Goal: Task Accomplishment & Management: Manage account settings

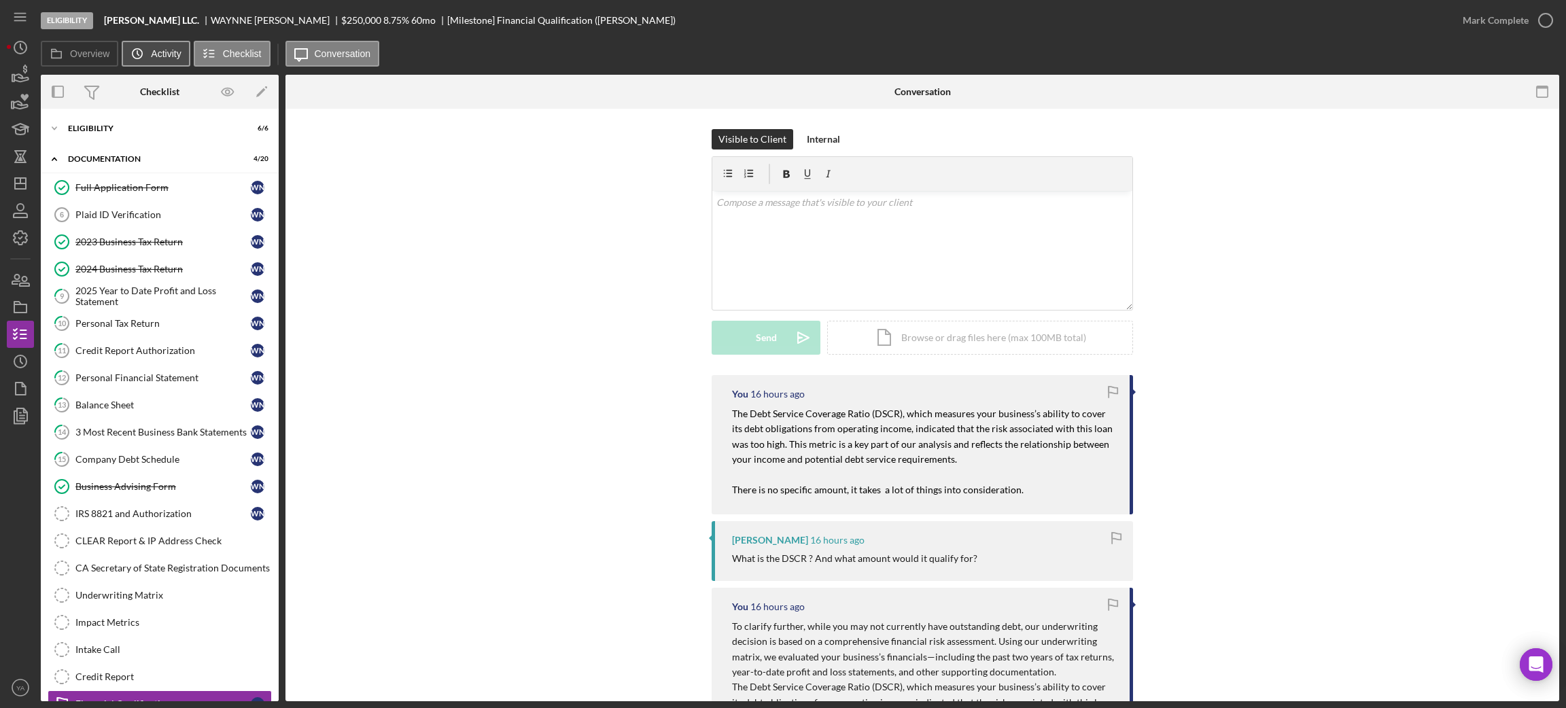
scroll to position [94, 0]
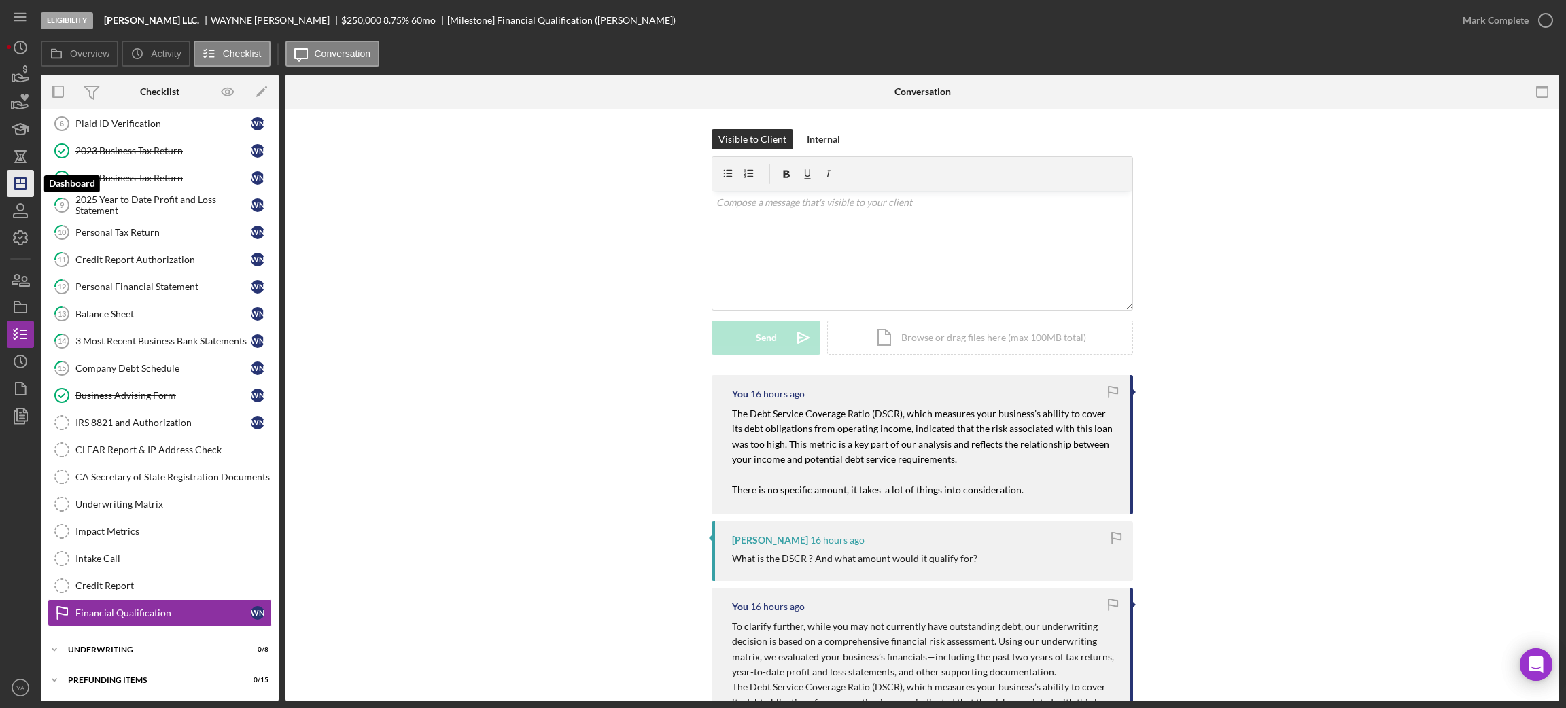
click at [24, 186] on icon "Icon/Dashboard" at bounding box center [20, 184] width 34 height 34
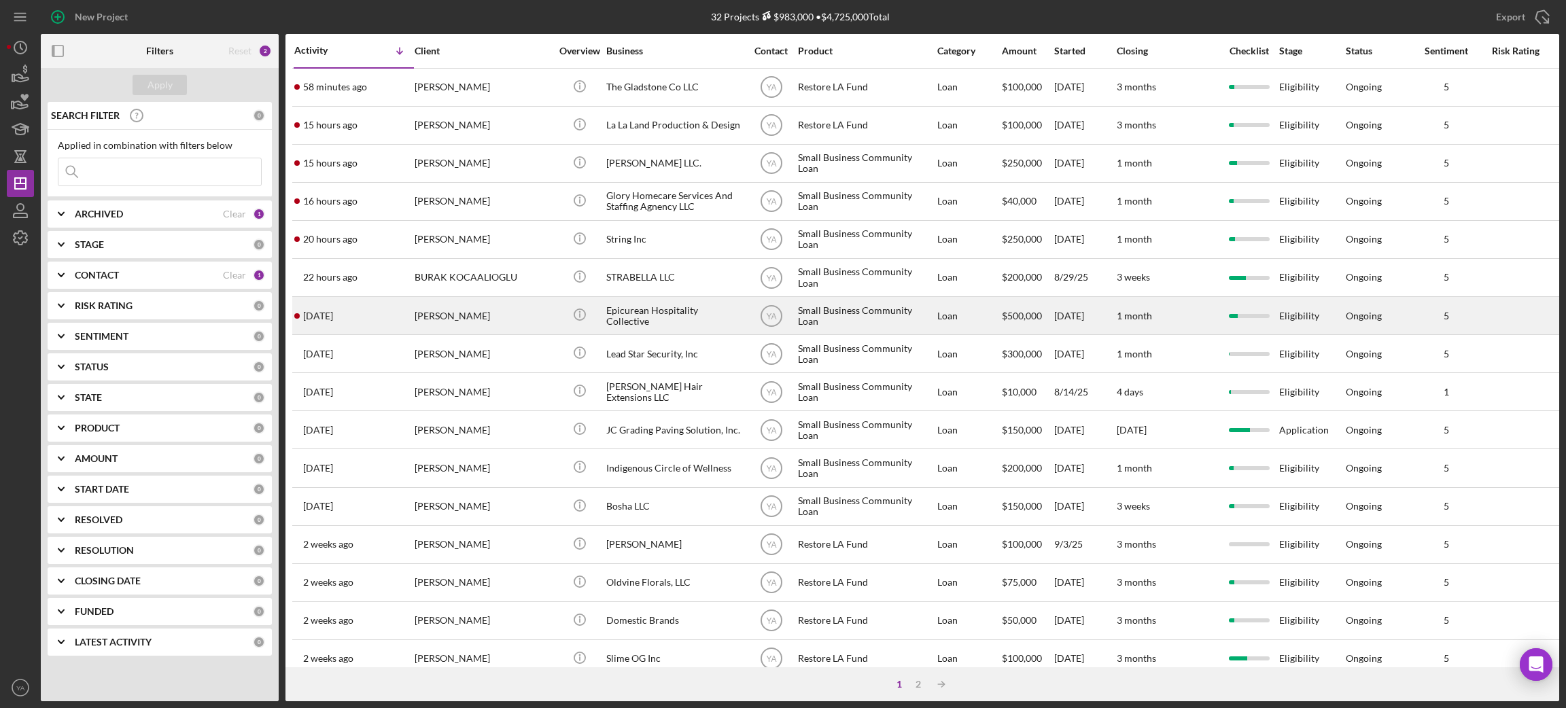
click at [483, 313] on div "[PERSON_NAME]" at bounding box center [483, 316] width 136 height 36
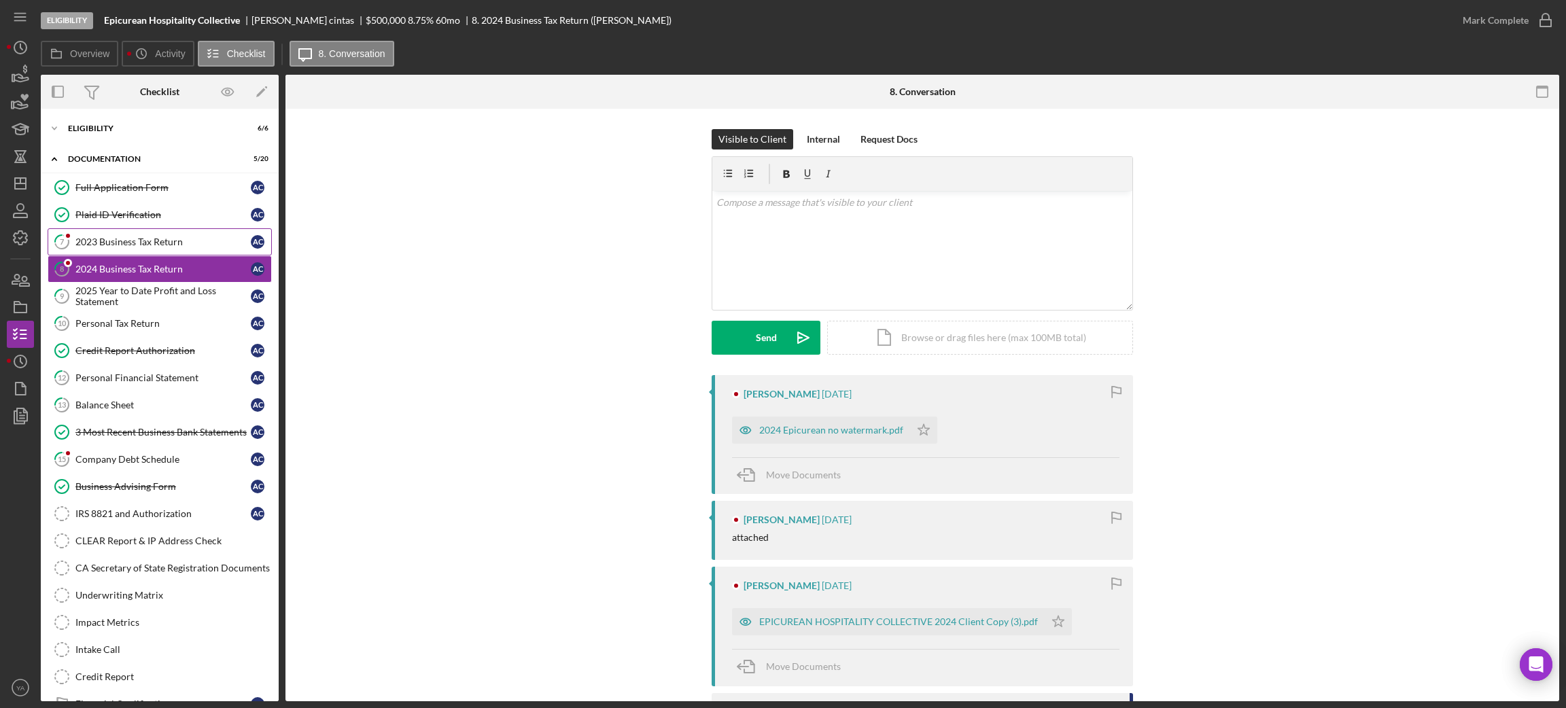
click at [185, 239] on div "2023 Business Tax Return" at bounding box center [162, 242] width 175 height 11
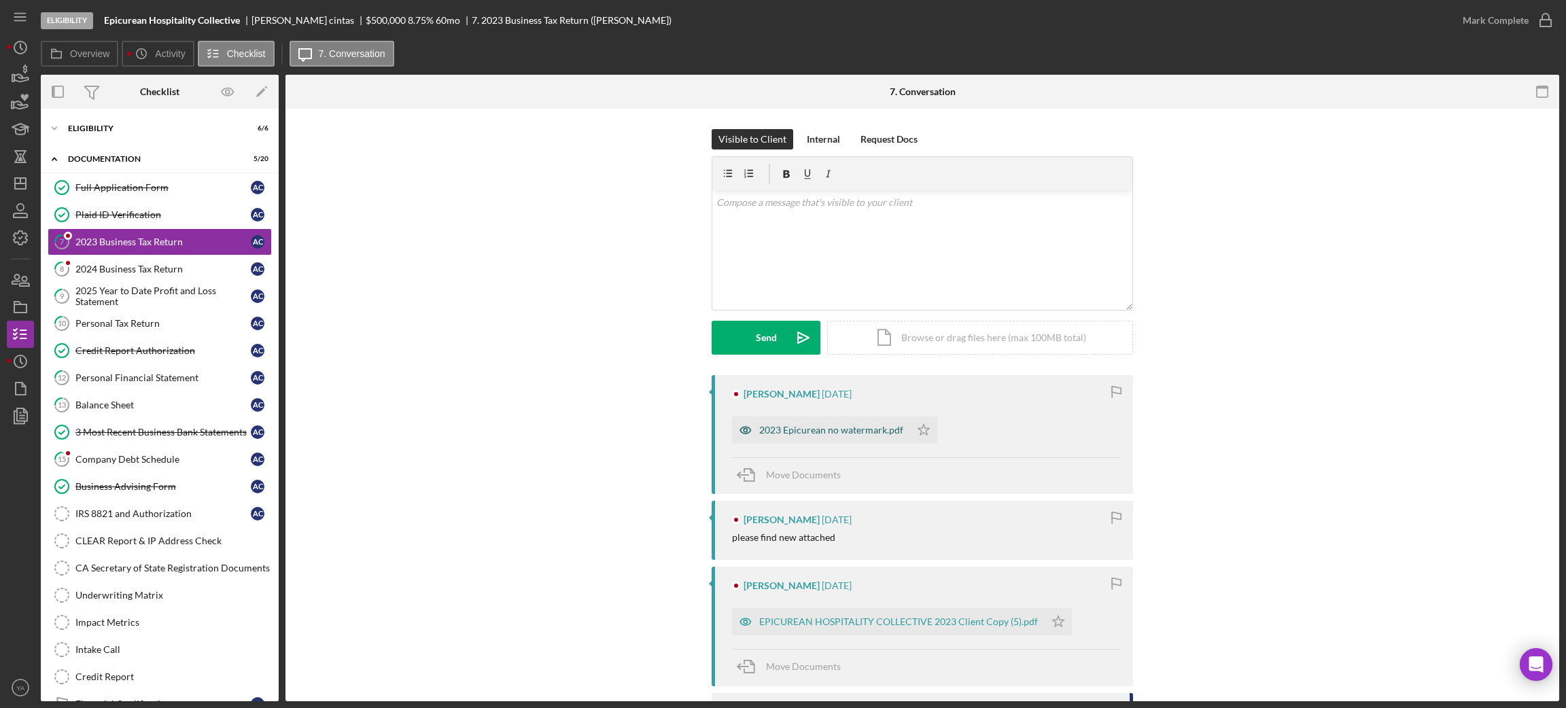
click at [806, 432] on div "2023 Epicurean no watermark.pdf" at bounding box center [831, 430] width 144 height 11
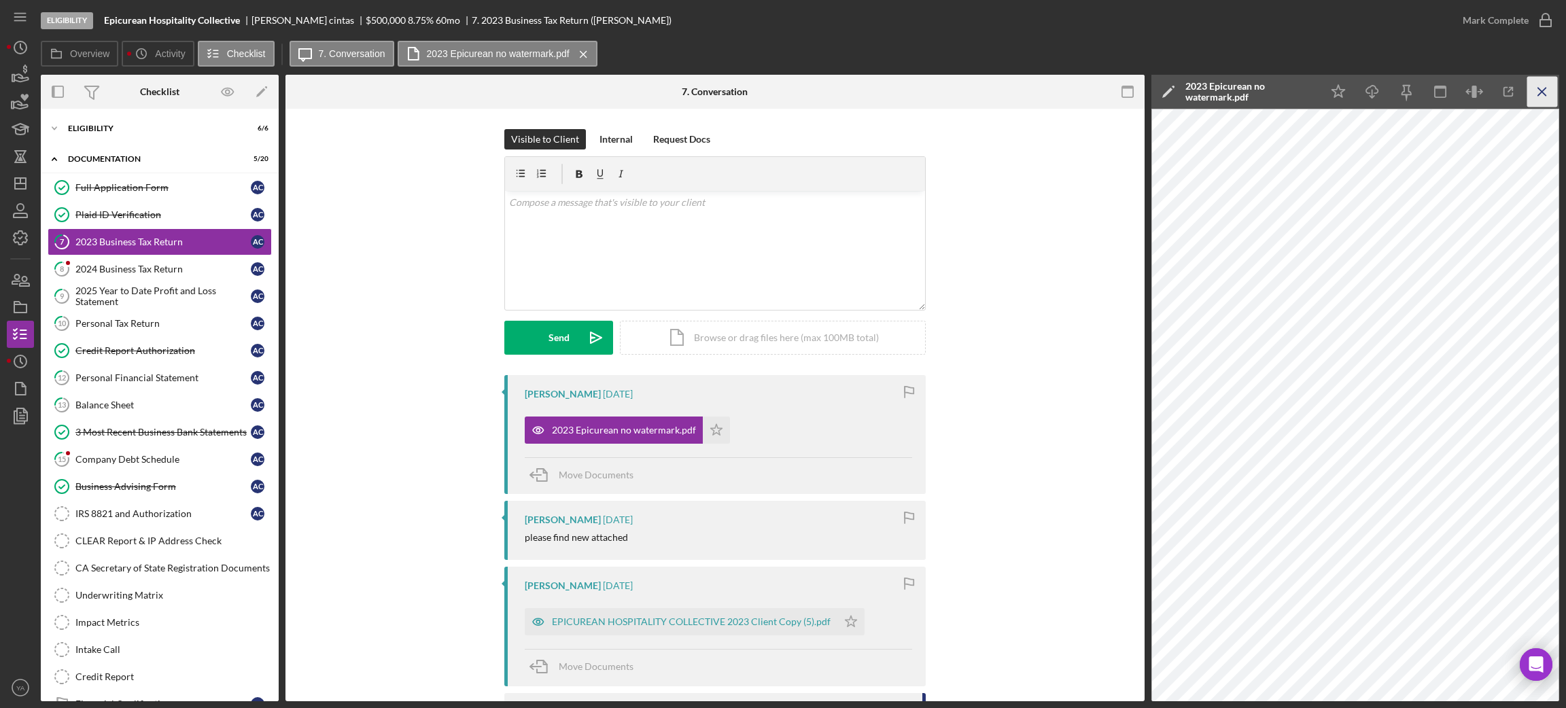
click at [1531, 88] on icon "Icon/Menu Close" at bounding box center [1542, 92] width 31 height 31
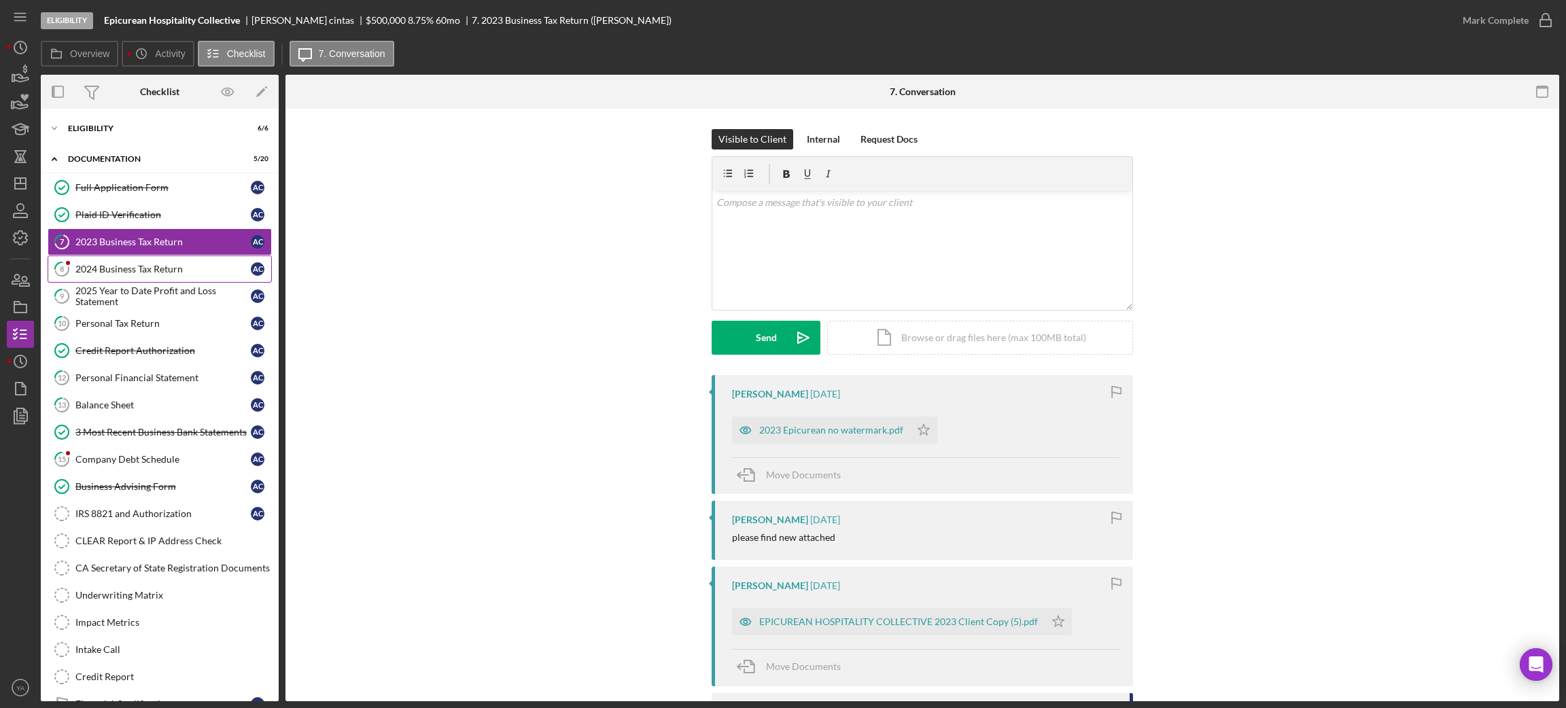
click at [160, 269] on div "2024 Business Tax Return" at bounding box center [162, 269] width 175 height 11
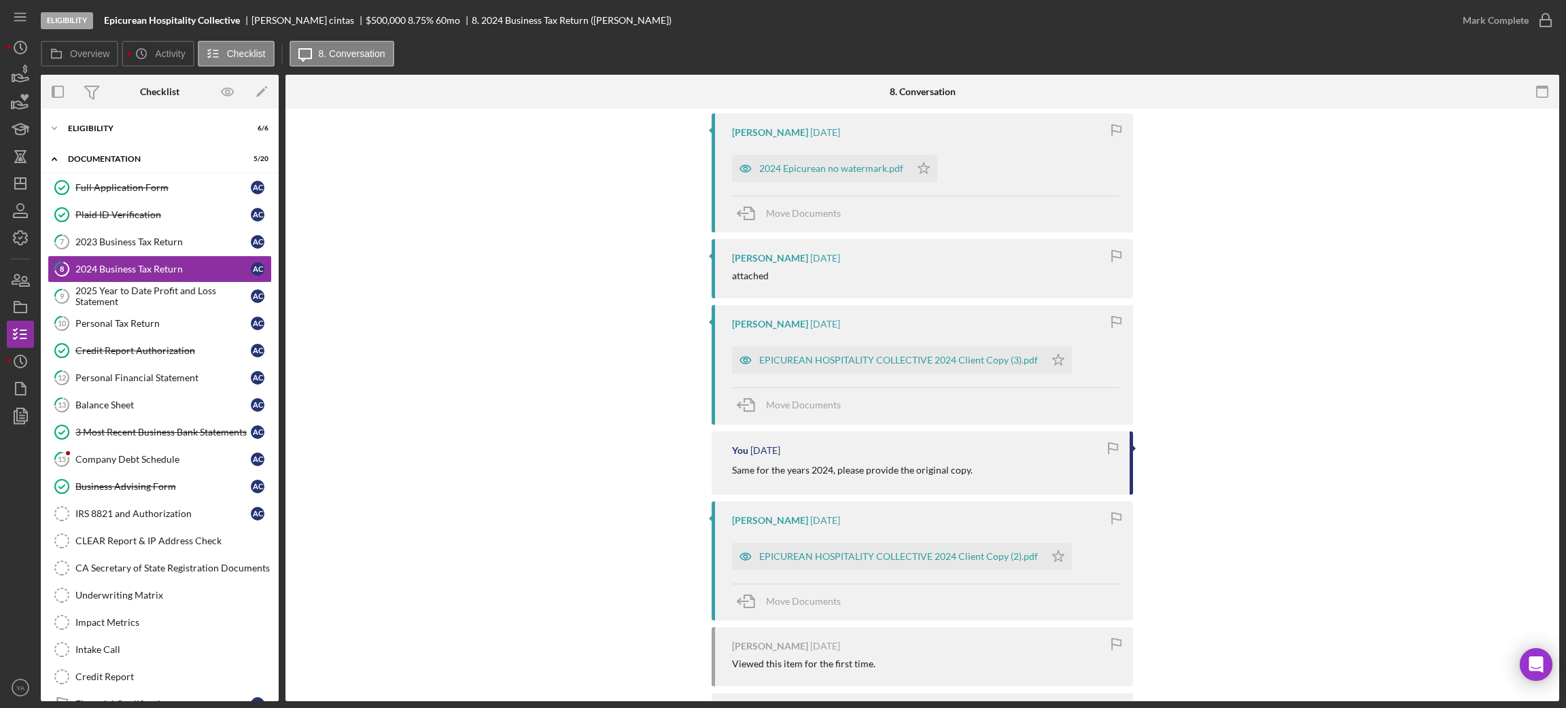
scroll to position [144, 0]
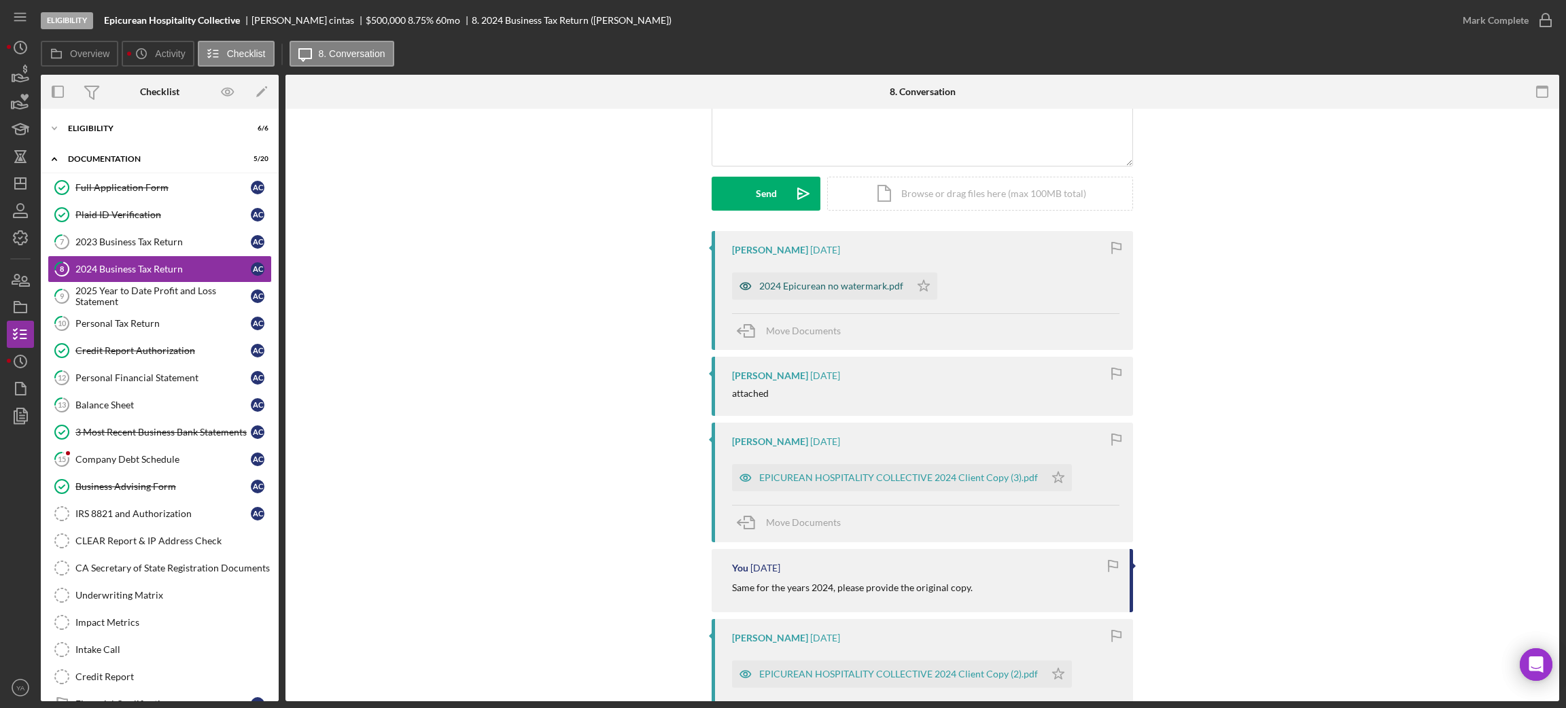
click at [846, 288] on div "2024 Epicurean no watermark.pdf" at bounding box center [831, 286] width 144 height 11
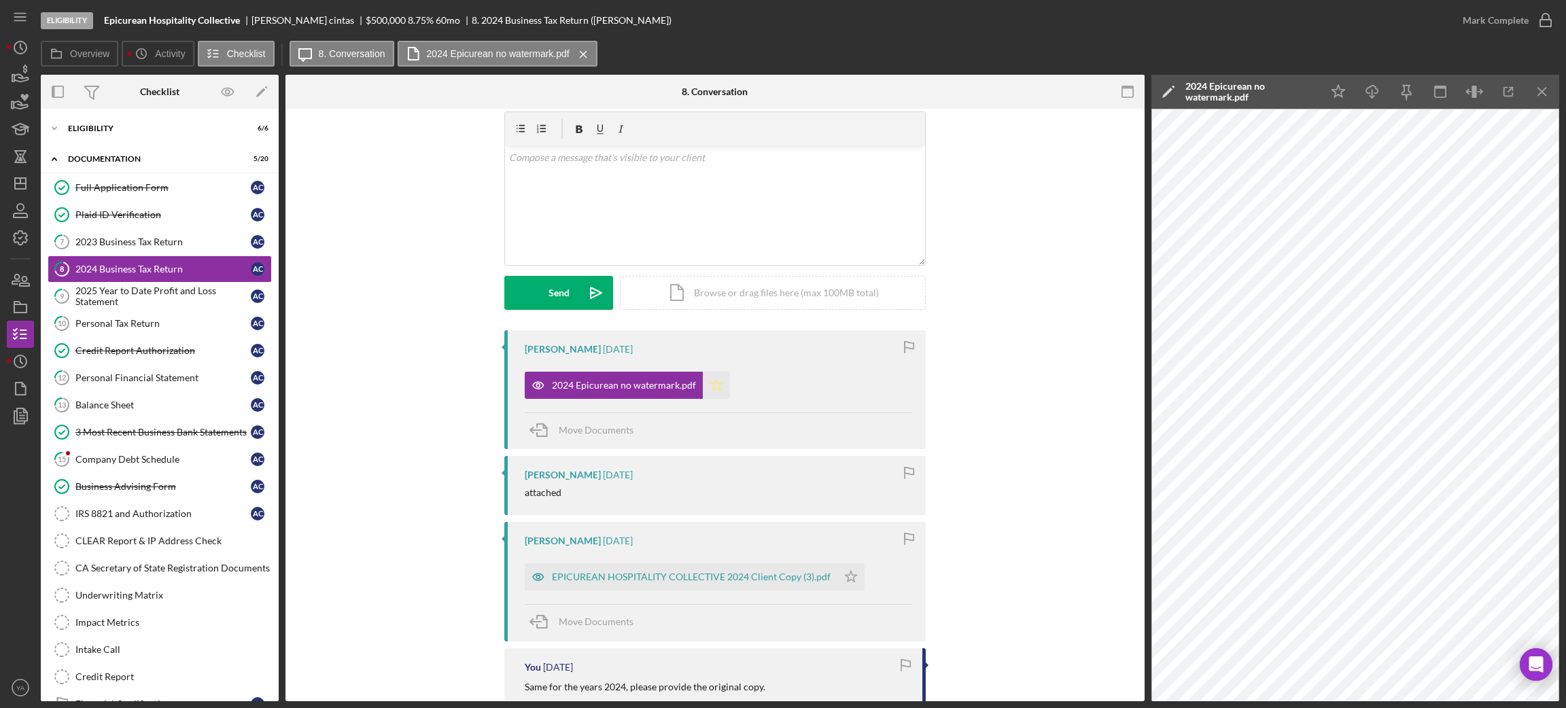
scroll to position [0, 0]
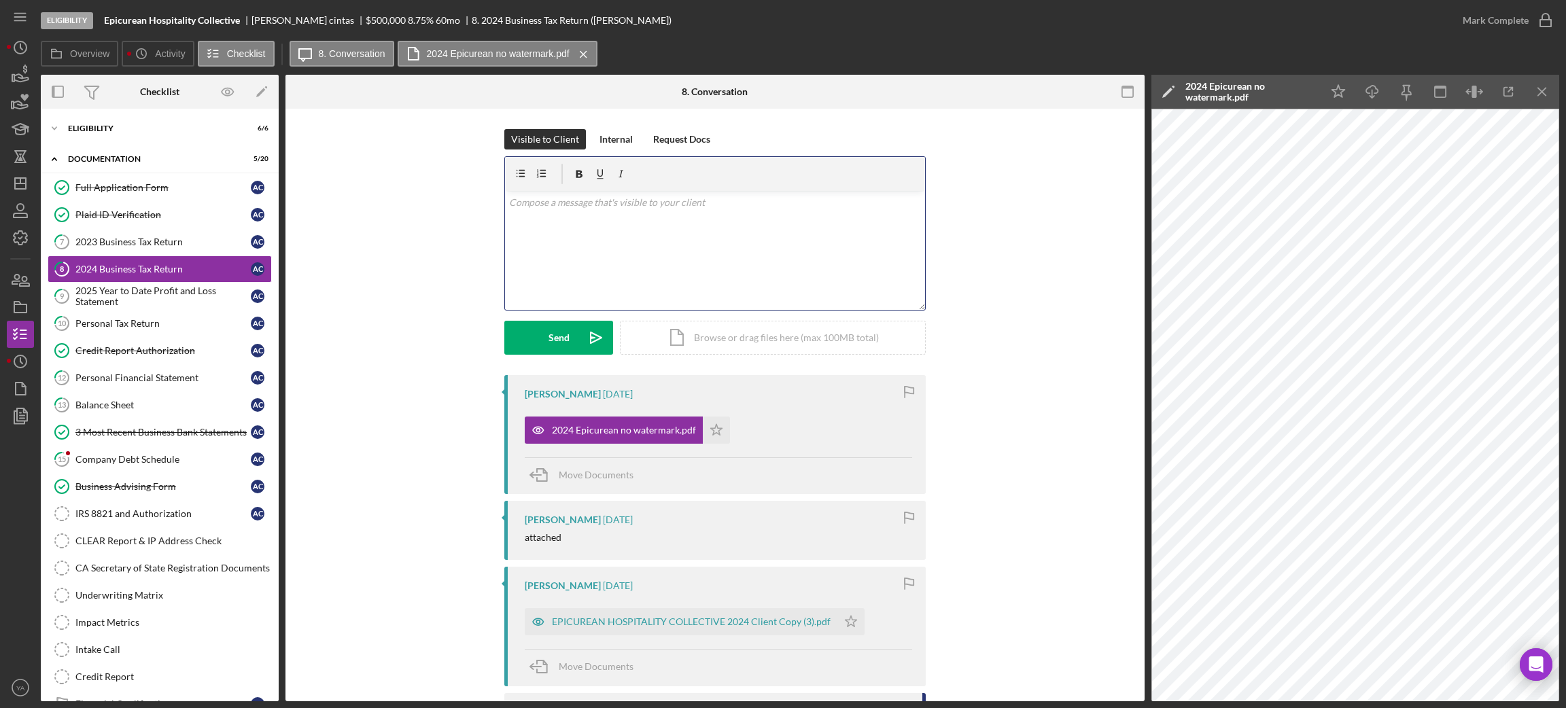
click at [707, 244] on div "v Color teal Color pink Remove color Add row above Add row below Add column bef…" at bounding box center [715, 250] width 420 height 119
click at [603, 220] on p "Hello [PERSON_NAME], The document" at bounding box center [715, 210] width 413 height 31
click at [627, 219] on p "Hello [PERSON_NAME], The document" at bounding box center [715, 210] width 413 height 31
click at [592, 219] on p "Hello [PERSON_NAME], The document" at bounding box center [715, 210] width 413 height 31
drag, startPoint x: 574, startPoint y: 226, endPoint x: 527, endPoint y: 222, distance: 47.1
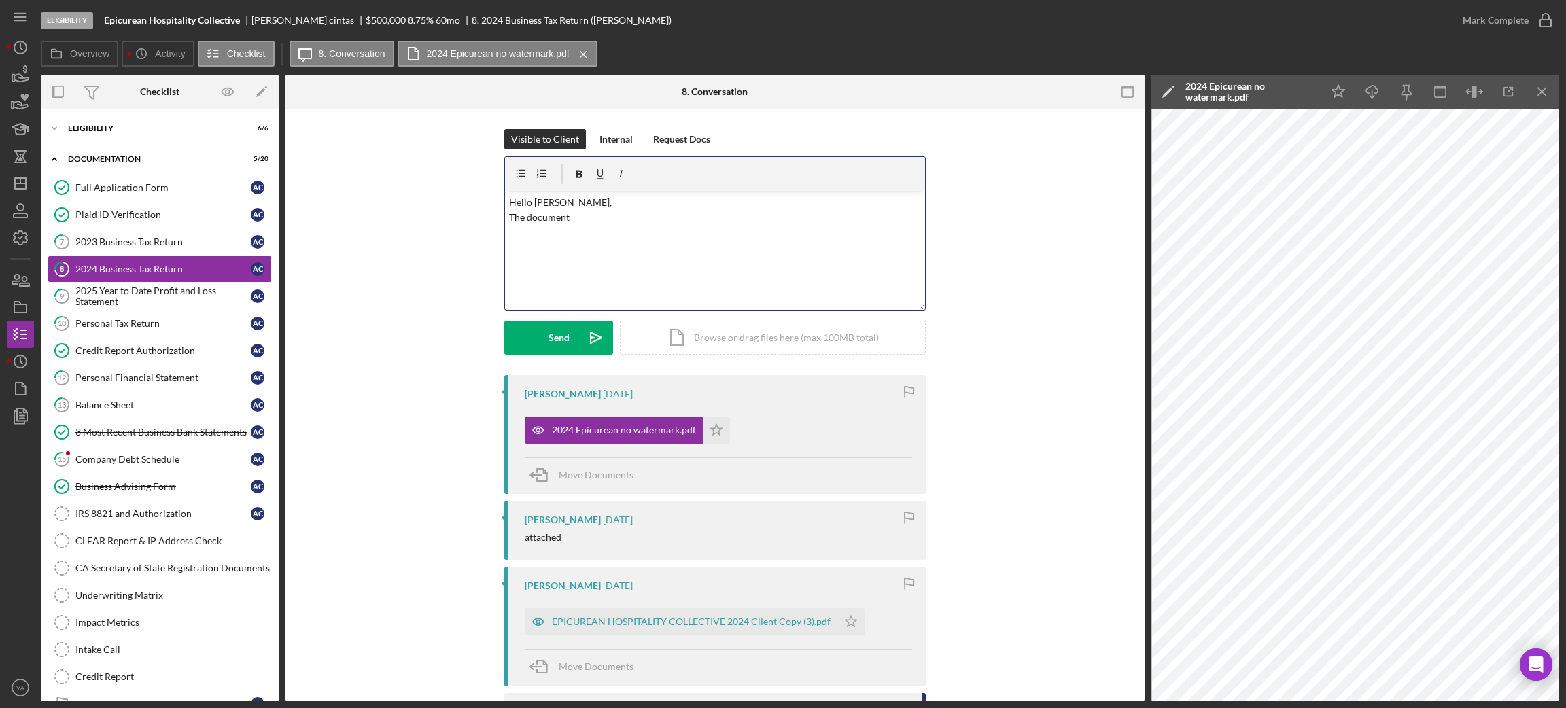
click at [527, 222] on div "v Color teal Color pink Remove color Add row above Add row below Add column bef…" at bounding box center [715, 250] width 420 height 119
click at [729, 224] on p "Hello [PERSON_NAME], The document you uploaded is 2023 Return." at bounding box center [715, 210] width 413 height 31
click at [564, 203] on p "Hello [PERSON_NAME], The document you uploaded is 2023 Return." at bounding box center [715, 210] width 413 height 31
click at [727, 215] on p "Hello [PERSON_NAME], The document you uploaded is 2023 Return." at bounding box center [715, 210] width 413 height 31
click at [564, 220] on p "Hello [PERSON_NAME], The document you uploaded is 2023 Return." at bounding box center [715, 210] width 413 height 31
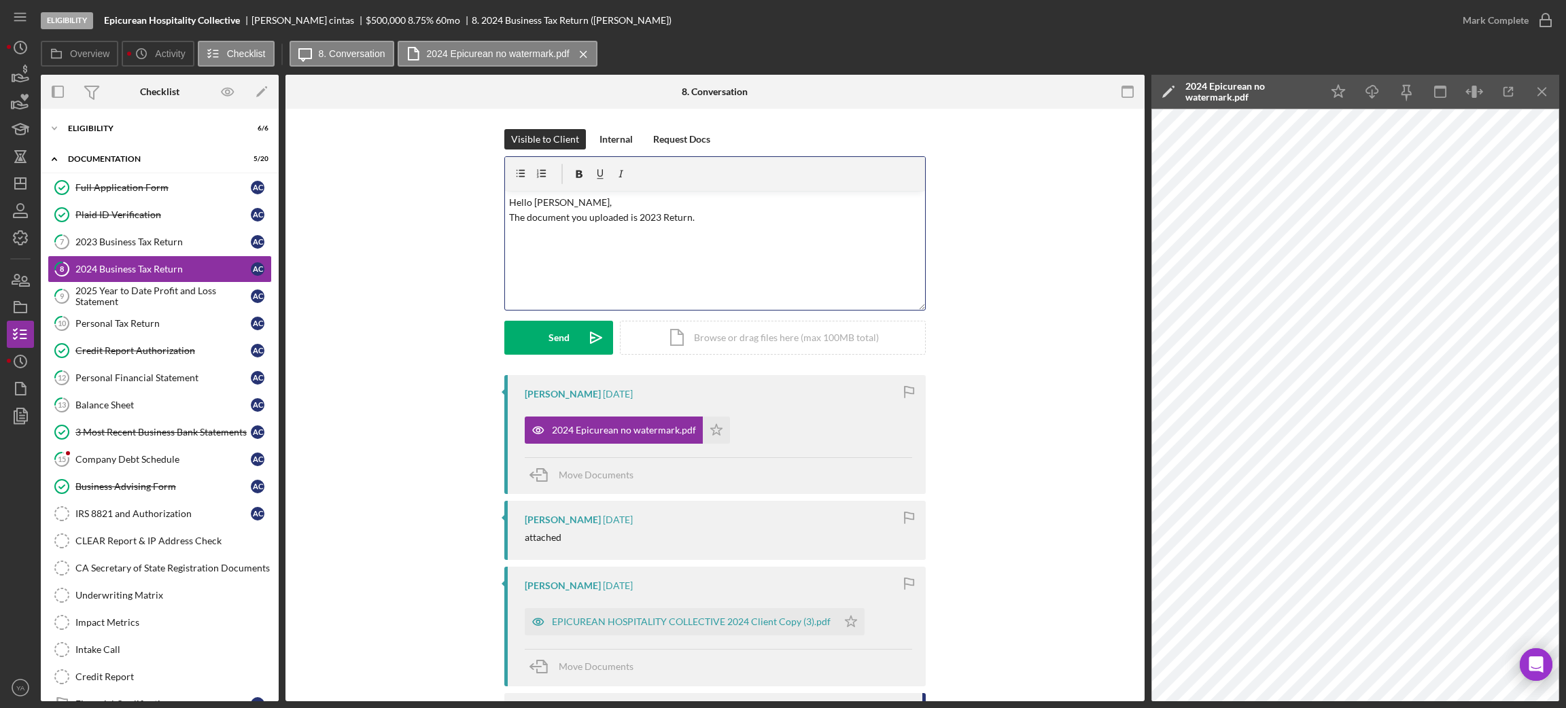
click at [557, 205] on p "Hello [PERSON_NAME], The document you uploaded is 2023 Return." at bounding box center [715, 210] width 413 height 31
click at [585, 218] on p "Hello [PERSON_NAME], The document you uploaded is 2023 Return." at bounding box center [715, 210] width 413 height 31
click at [821, 223] on p "Hello [PERSON_NAME], The document you have uploaded uploaded is 2023 Return." at bounding box center [715, 210] width 413 height 31
click at [589, 198] on p "Hello [PERSON_NAME], The document you have uploaded uploaded is 2023 Return." at bounding box center [715, 210] width 413 height 31
click at [769, 215] on p "Hello [PERSON_NAME], The document you have uploaded uploaded is 2023 Return." at bounding box center [715, 210] width 413 height 31
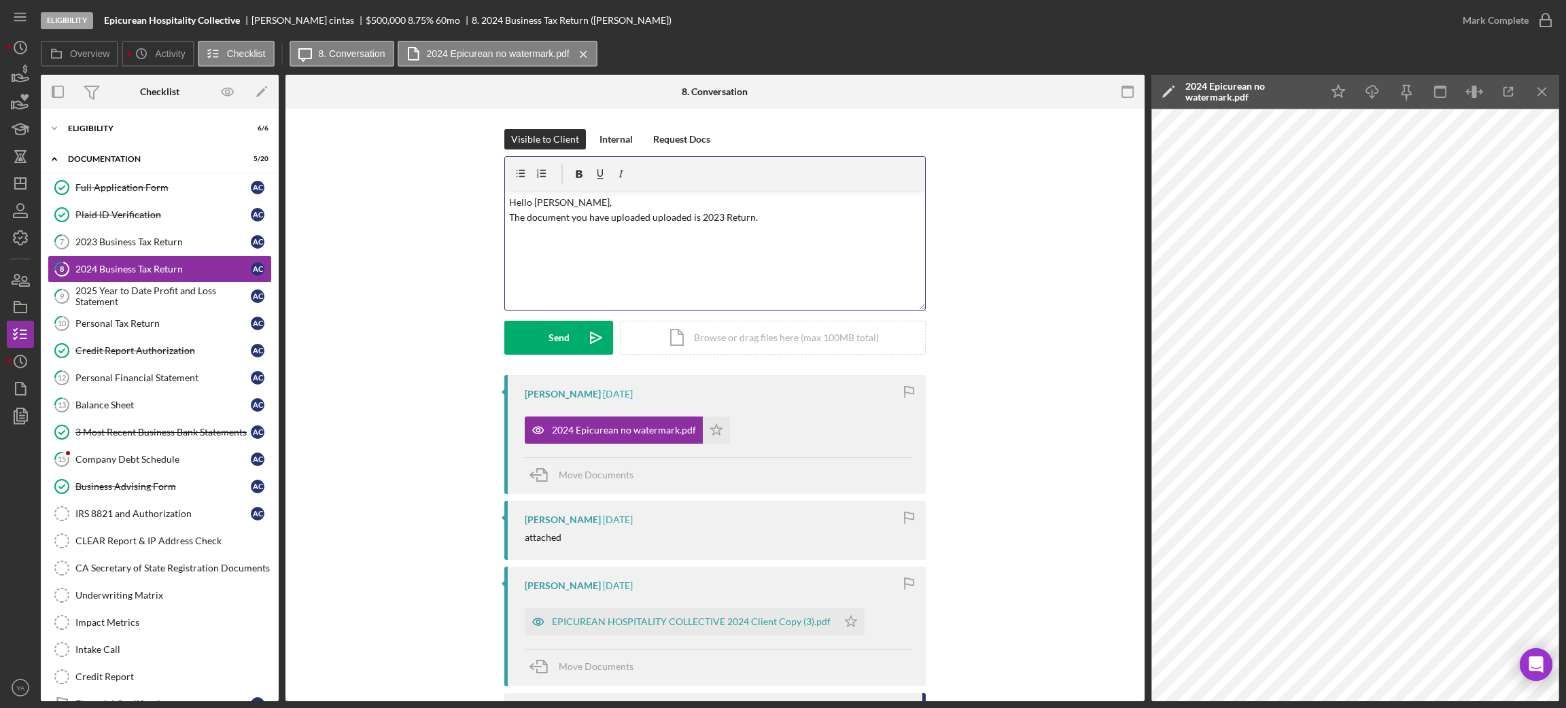
click at [520, 222] on p "Hello [PERSON_NAME], The document you have uploaded uploaded is 2023 Return." at bounding box center [715, 210] width 413 height 31
drag, startPoint x: 520, startPoint y: 222, endPoint x: 753, endPoint y: 224, distance: 232.5
click at [753, 224] on p "Hello [PERSON_NAME], The document you have uploaded uploaded is 2023 Return." at bounding box center [715, 210] width 413 height 31
click at [754, 223] on p "Hello [PERSON_NAME], The document you have uploaded uploaded is 2023 Return." at bounding box center [715, 210] width 413 height 31
click at [789, 219] on p "Hello [PERSON_NAME], The document you have uploaded uploaded is 2023 Return." at bounding box center [715, 210] width 413 height 31
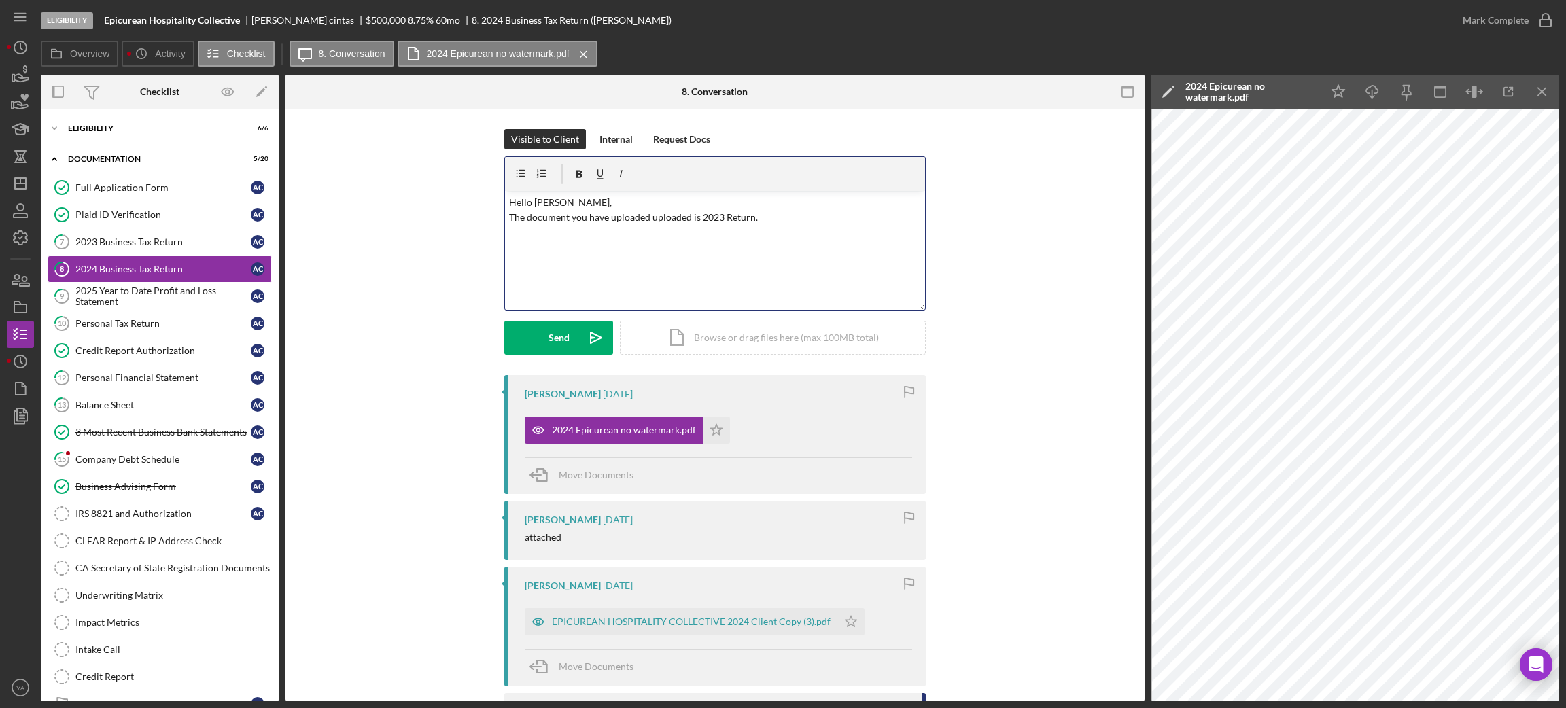
click at [656, 218] on p "Hello [PERSON_NAME], The document you have uploaded uploaded is 2023 Return." at bounding box center [715, 210] width 413 height 31
click at [744, 218] on p "Hello [PERSON_NAME], The document you have uploaded, is 2023 Return." at bounding box center [715, 210] width 413 height 31
click at [1001, 421] on div "[PERSON_NAME] [DATE] 2024 Epicurean no watermark.pdf Icon/Star Move Documents […" at bounding box center [715, 702] width 818 height 655
click at [965, 430] on div "[PERSON_NAME] [DATE] 2024 Epicurean no watermark.pdf Icon/Star Move Documents […" at bounding box center [715, 702] width 818 height 655
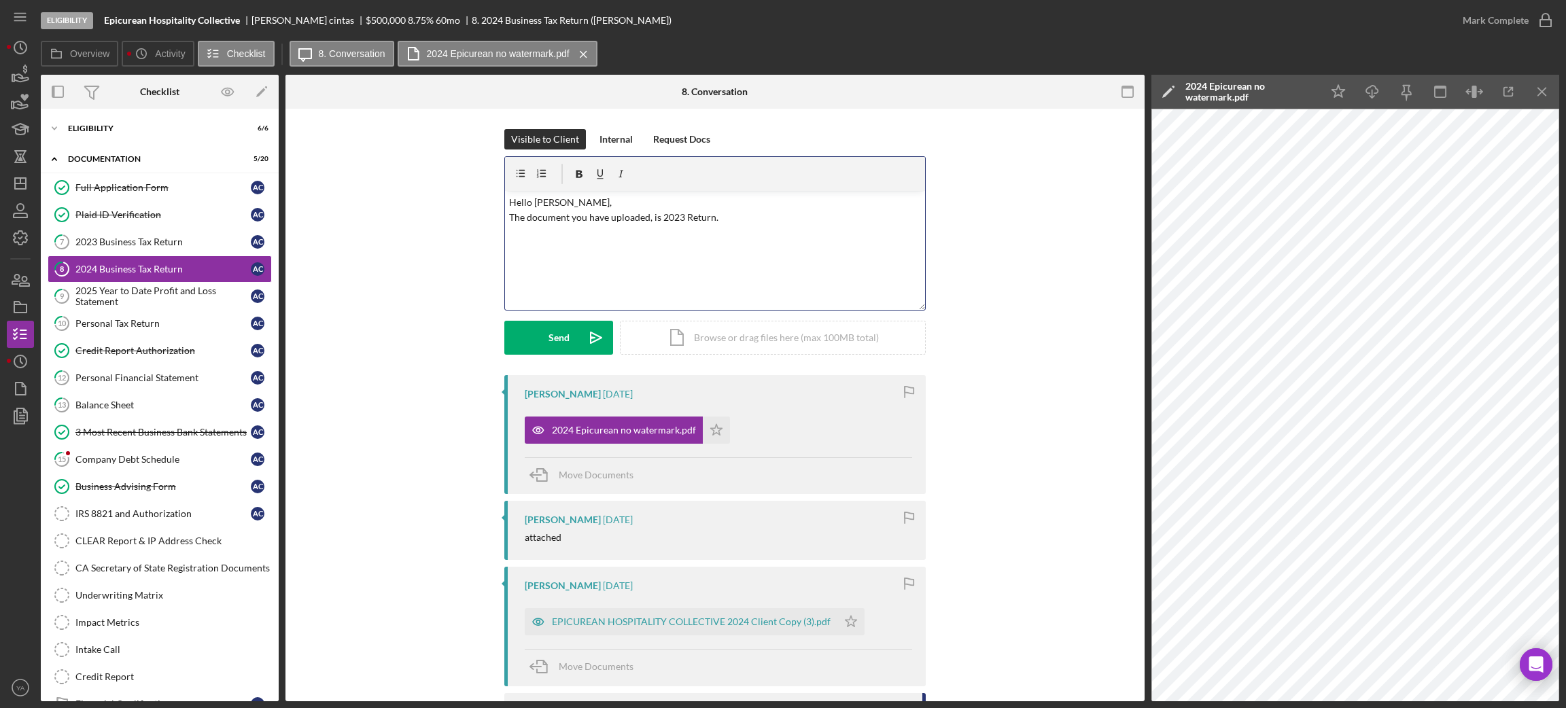
click at [728, 212] on p "Hello [PERSON_NAME], The document you have uploaded, is 2023 Return." at bounding box center [715, 210] width 413 height 31
click at [680, 219] on p "Hello [PERSON_NAME], The document you have uploaded, is 2023 Return." at bounding box center [715, 210] width 413 height 31
click at [754, 224] on p "Hello [PERSON_NAME], The document you have uploaded, is 2023 IRS Return." at bounding box center [715, 210] width 413 height 31
click at [574, 328] on button "Send Icon/icon-invite-send" at bounding box center [558, 338] width 109 height 34
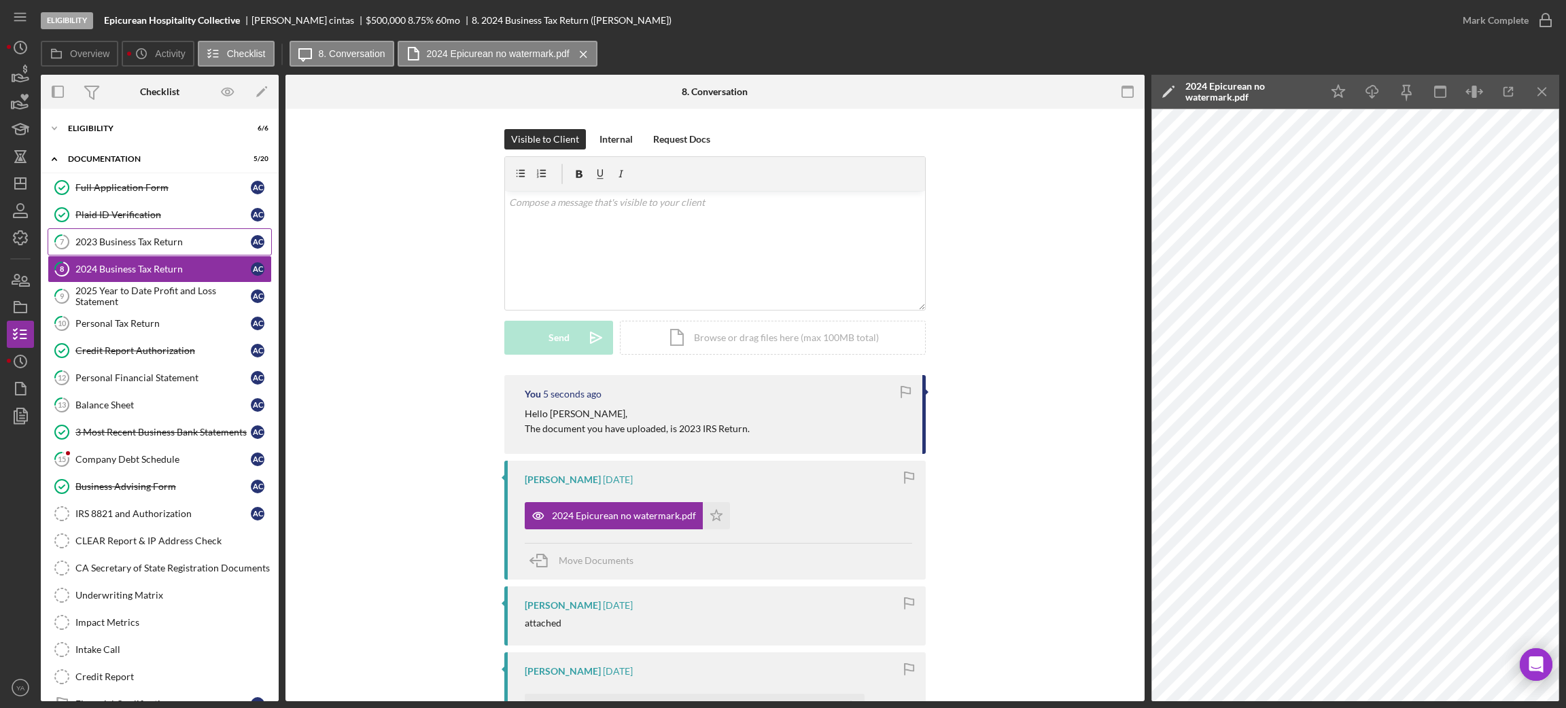
click at [177, 247] on div "2023 Business Tax Return" at bounding box center [162, 242] width 175 height 11
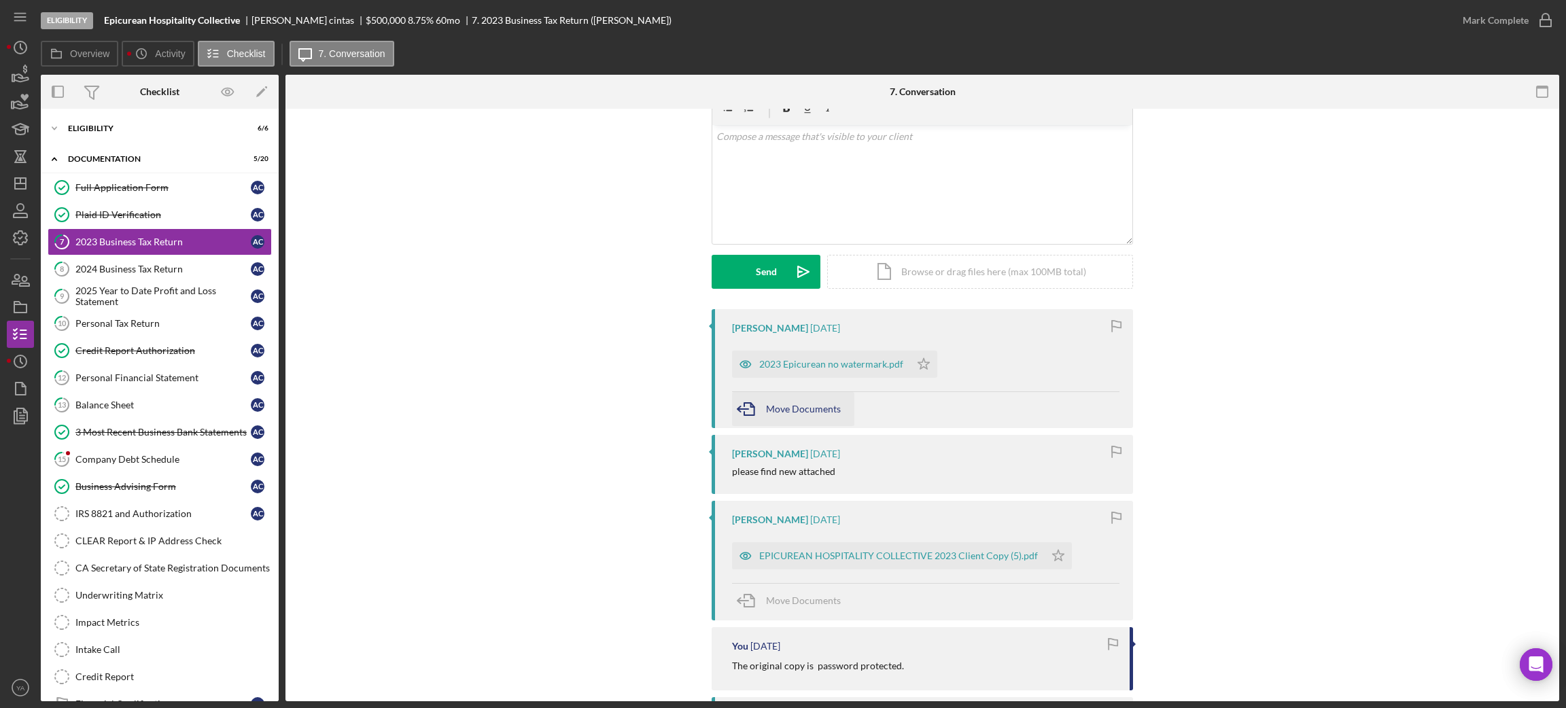
scroll to position [102, 0]
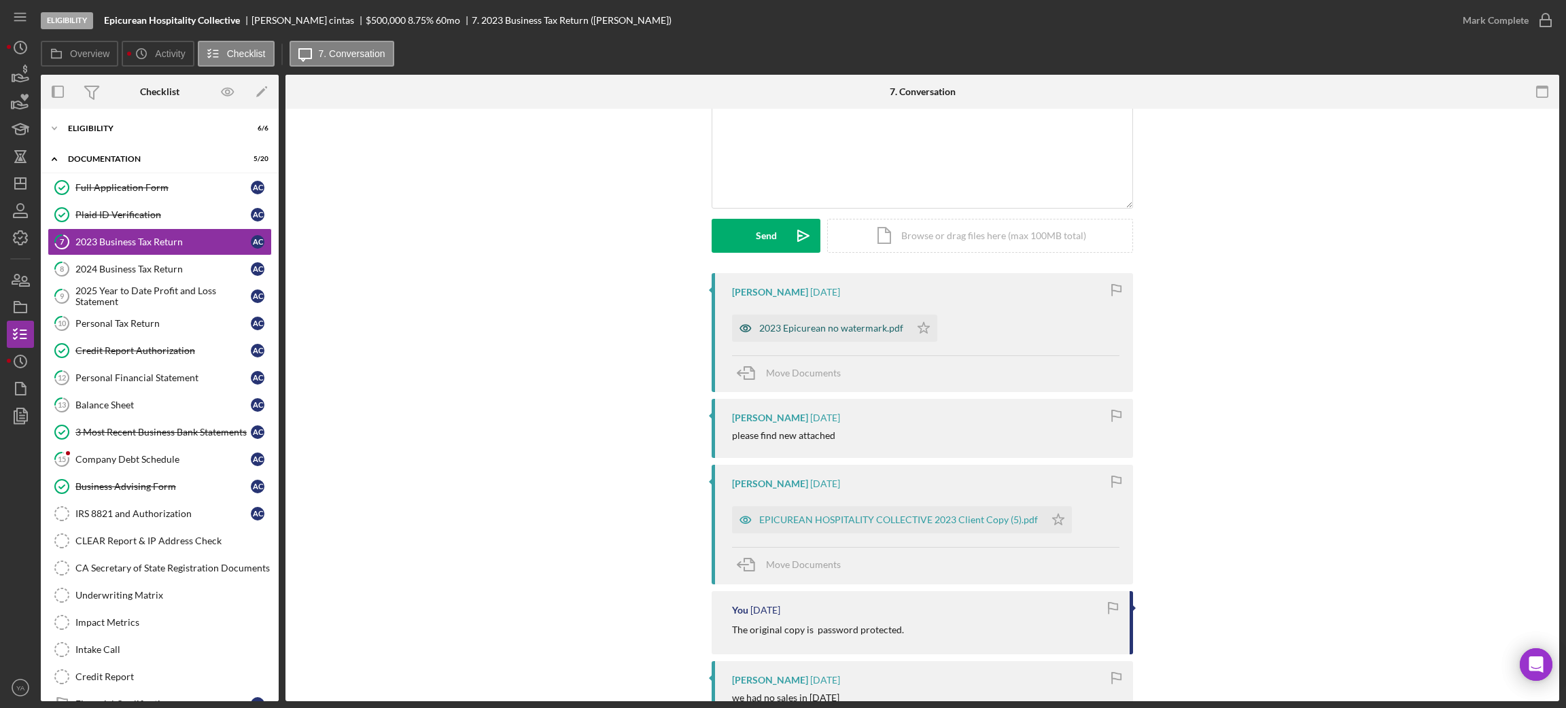
click at [829, 326] on div "2023 Epicurean no watermark.pdf" at bounding box center [831, 328] width 144 height 11
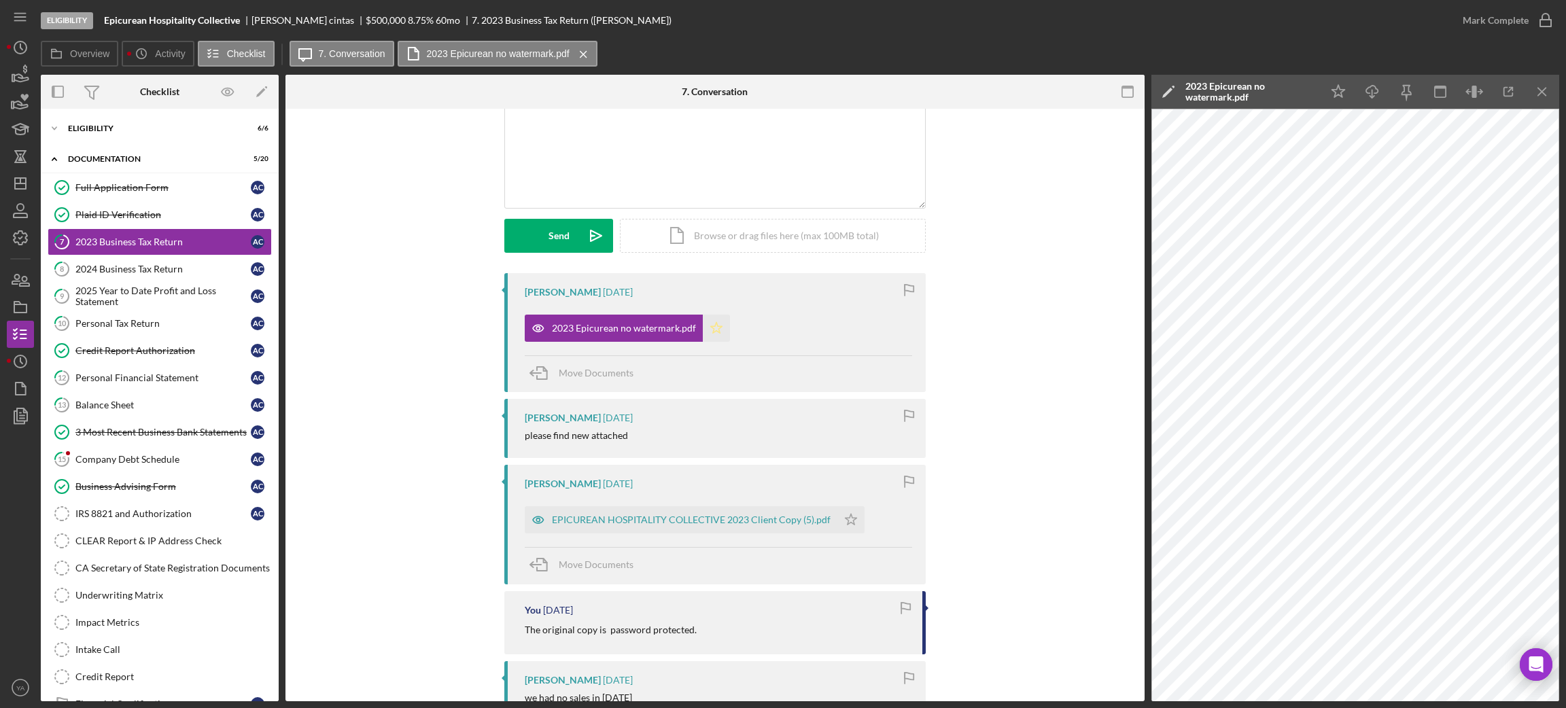
click at [719, 328] on icon "Icon/Star" at bounding box center [716, 328] width 27 height 27
click at [1525, 30] on div "Mark Complete" at bounding box center [1496, 20] width 66 height 27
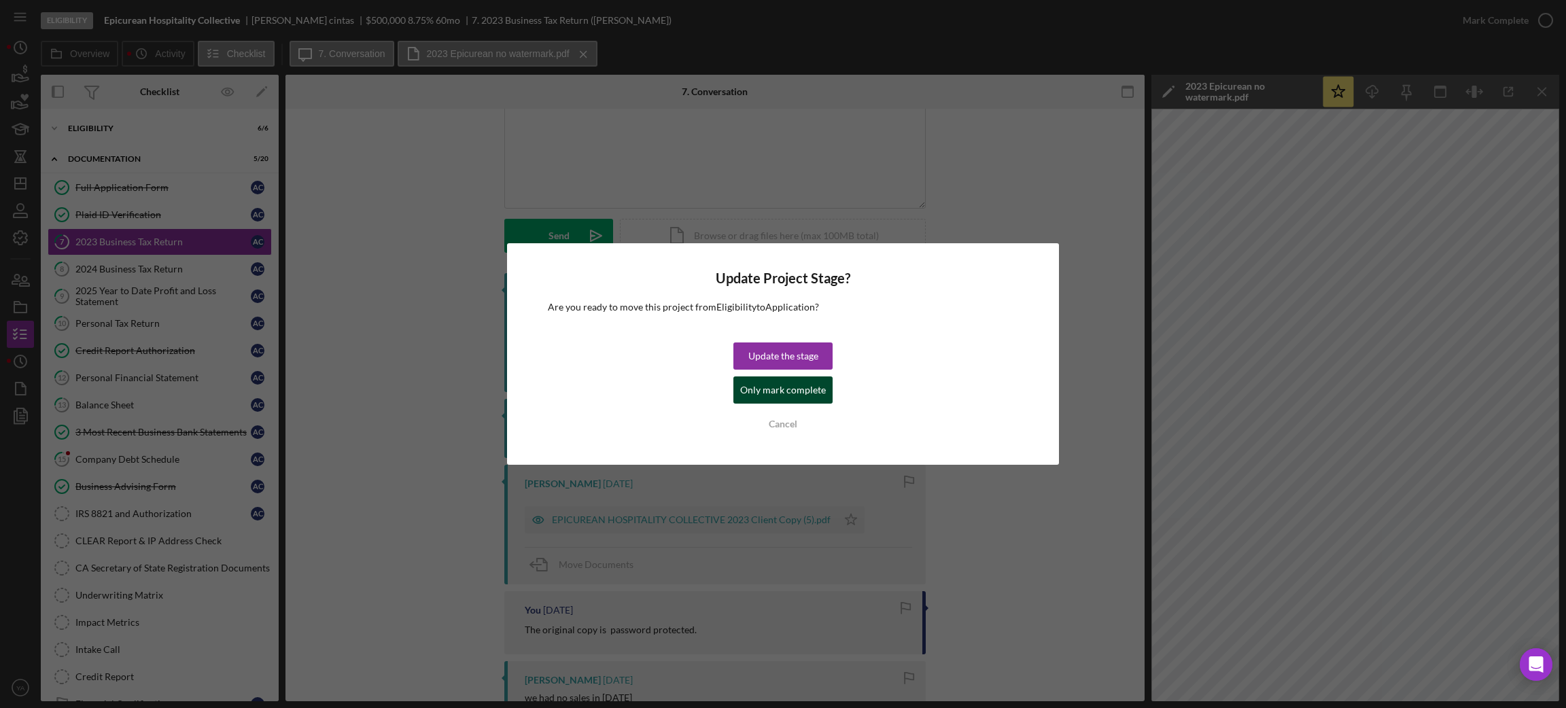
click at [776, 386] on div "Only mark complete" at bounding box center [783, 390] width 86 height 27
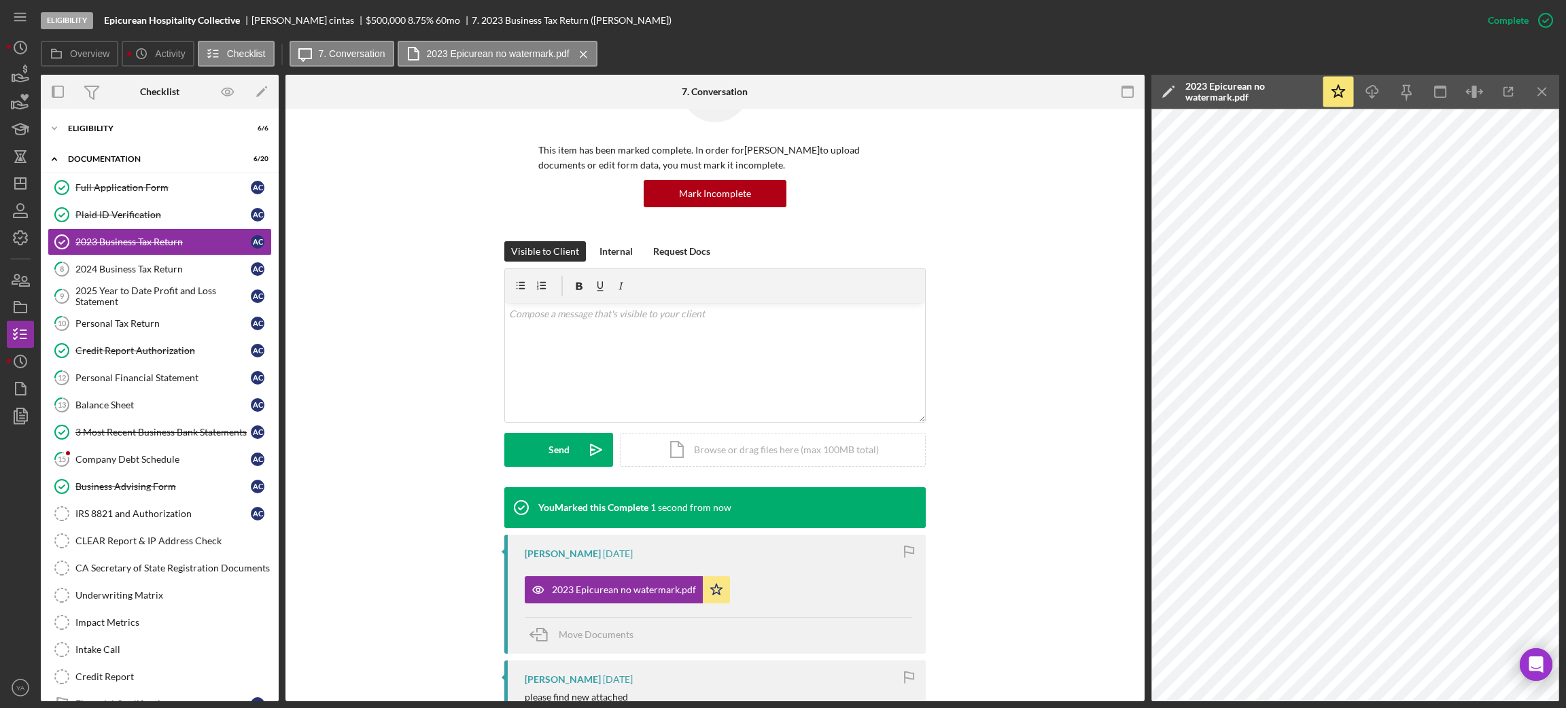
scroll to position [0, 0]
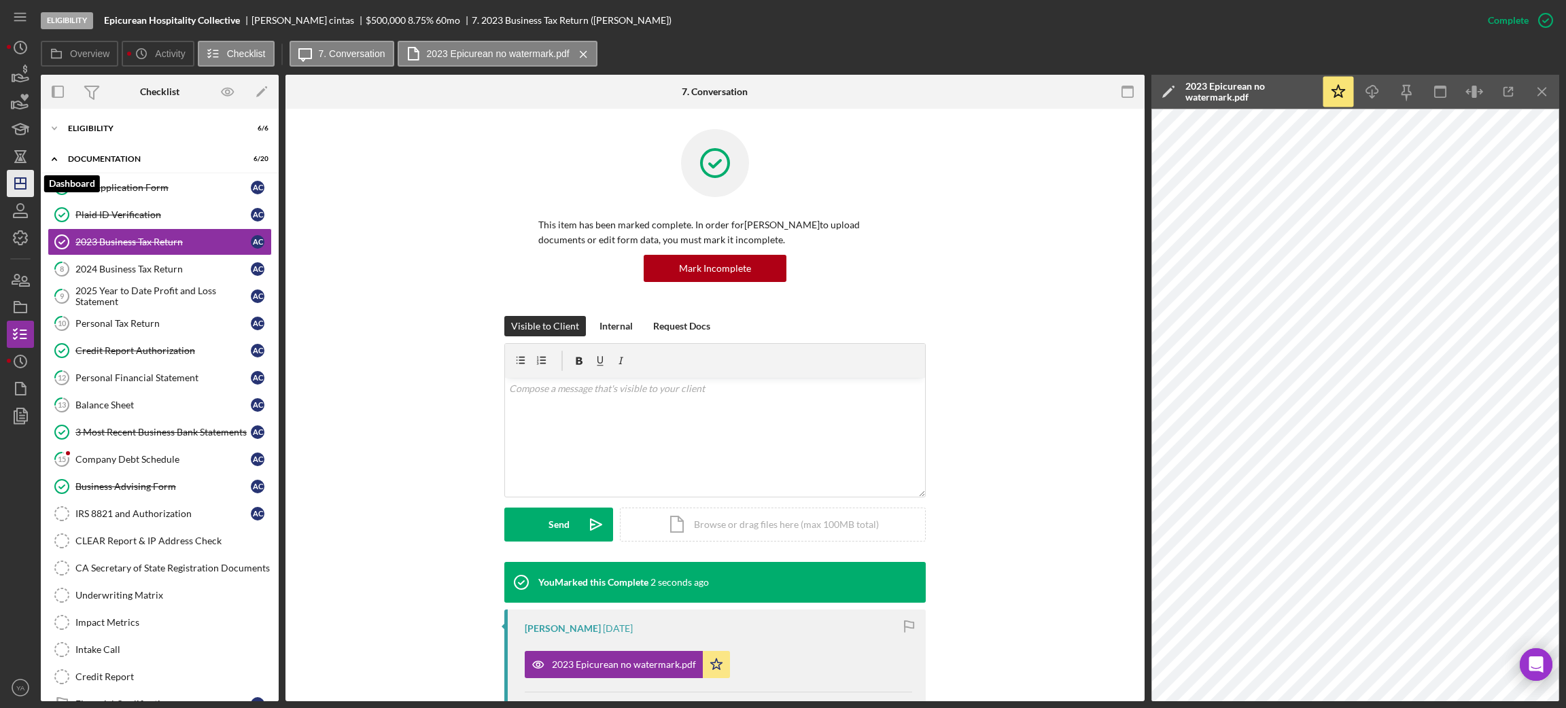
click at [29, 189] on icon "Icon/Dashboard" at bounding box center [20, 184] width 34 height 34
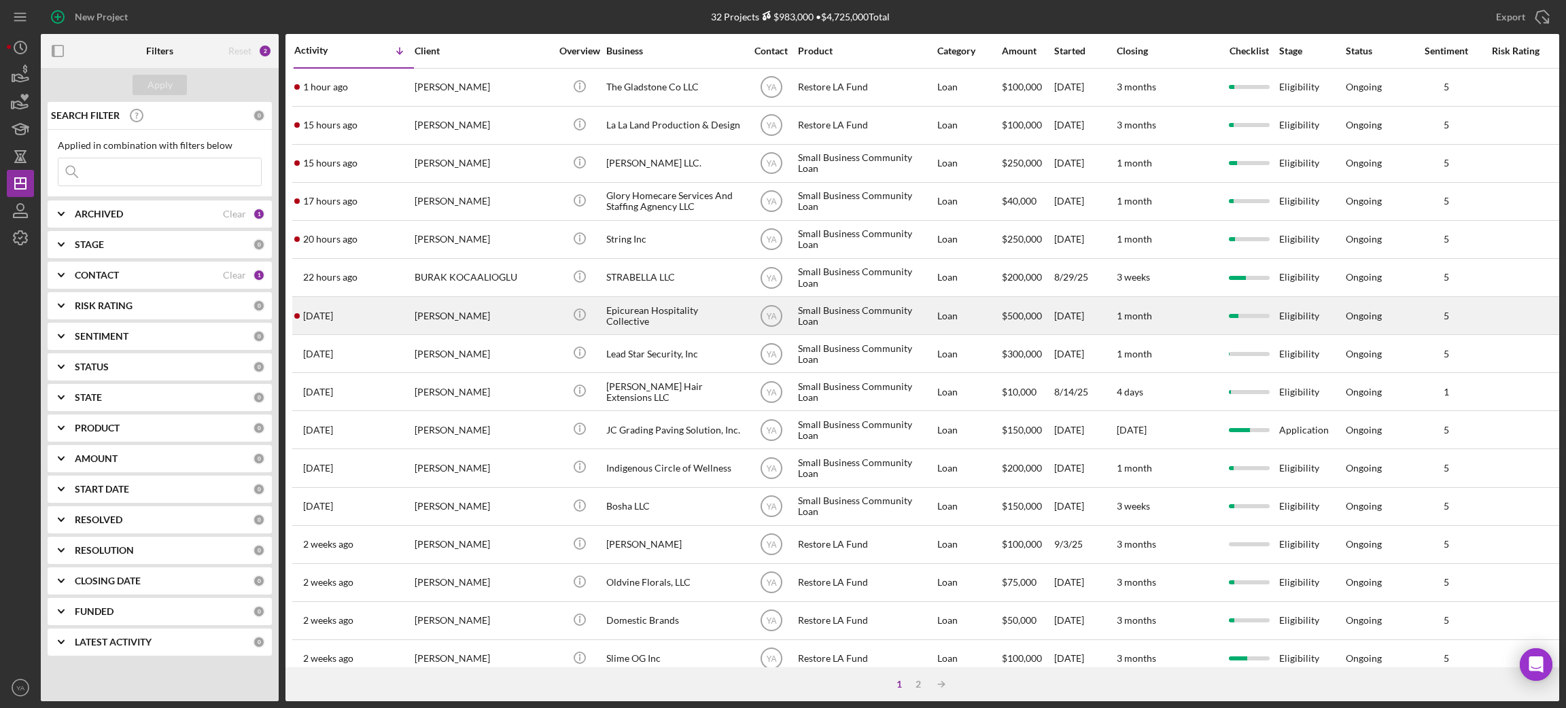
click at [671, 315] on div "Epicurean Hospitality Collective" at bounding box center [674, 316] width 136 height 36
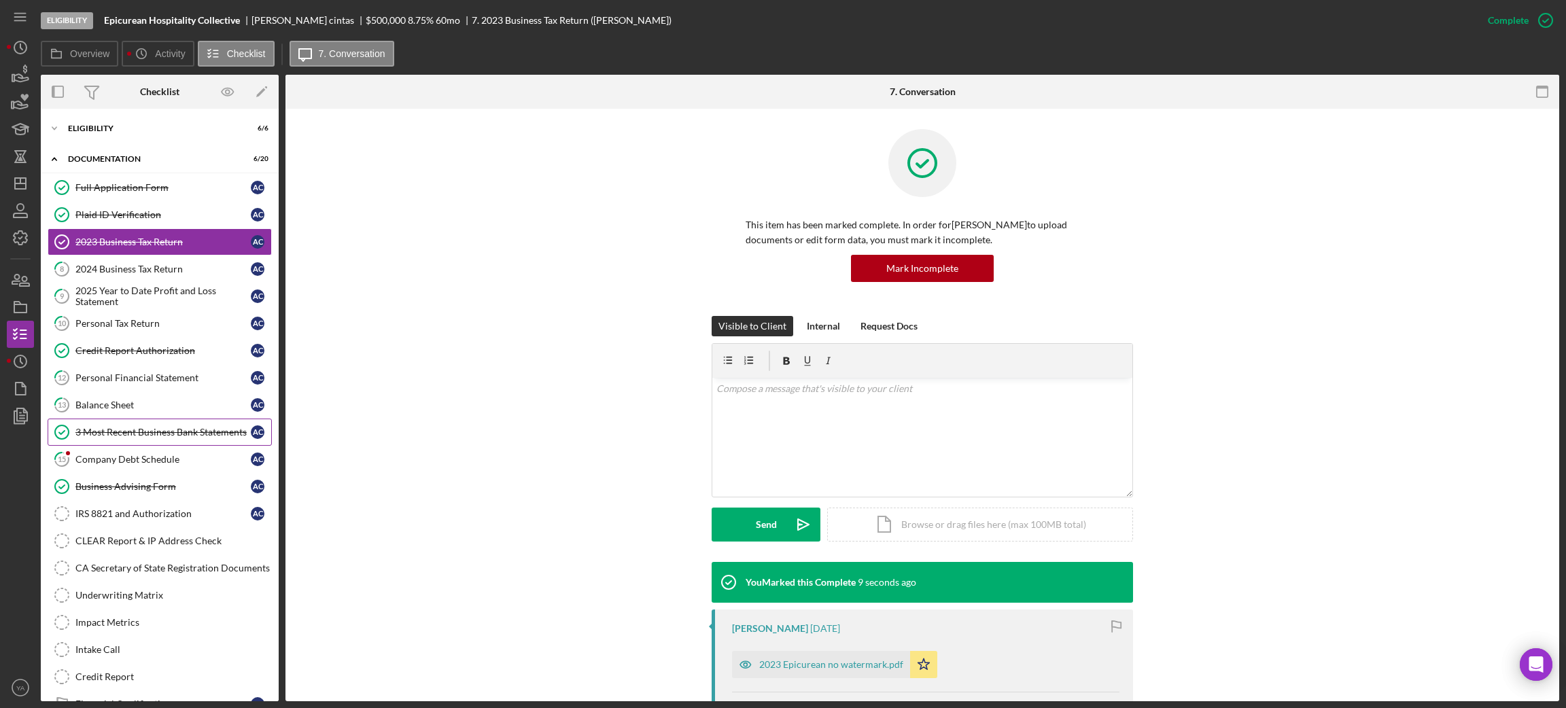
click at [152, 446] on div "Full Application Form Full Application Form a c Plaid ID Verification Plaid ID …" at bounding box center [160, 449] width 238 height 551
click at [180, 456] on div "Company Debt Schedule" at bounding box center [162, 459] width 175 height 11
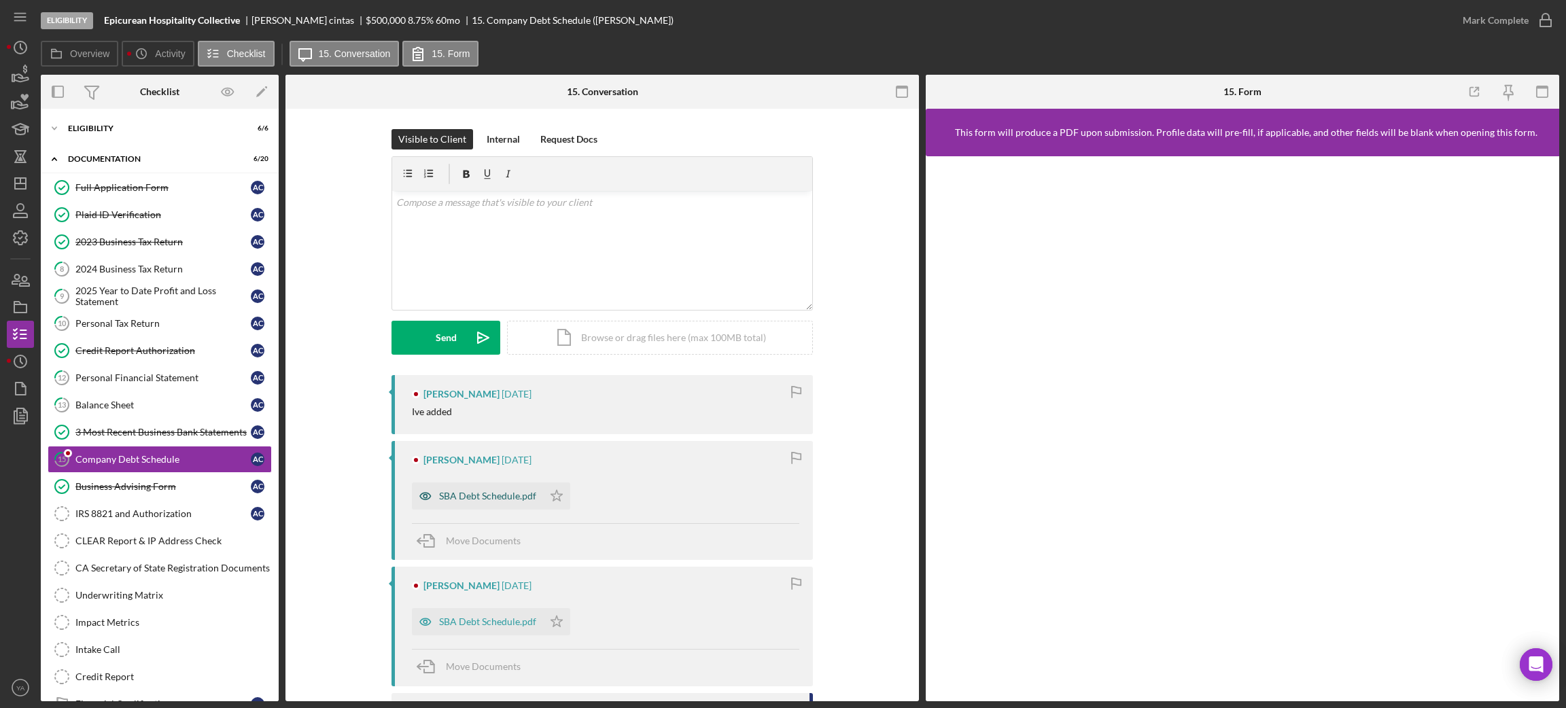
click at [488, 495] on div "SBA Debt Schedule.pdf" at bounding box center [487, 496] width 97 height 11
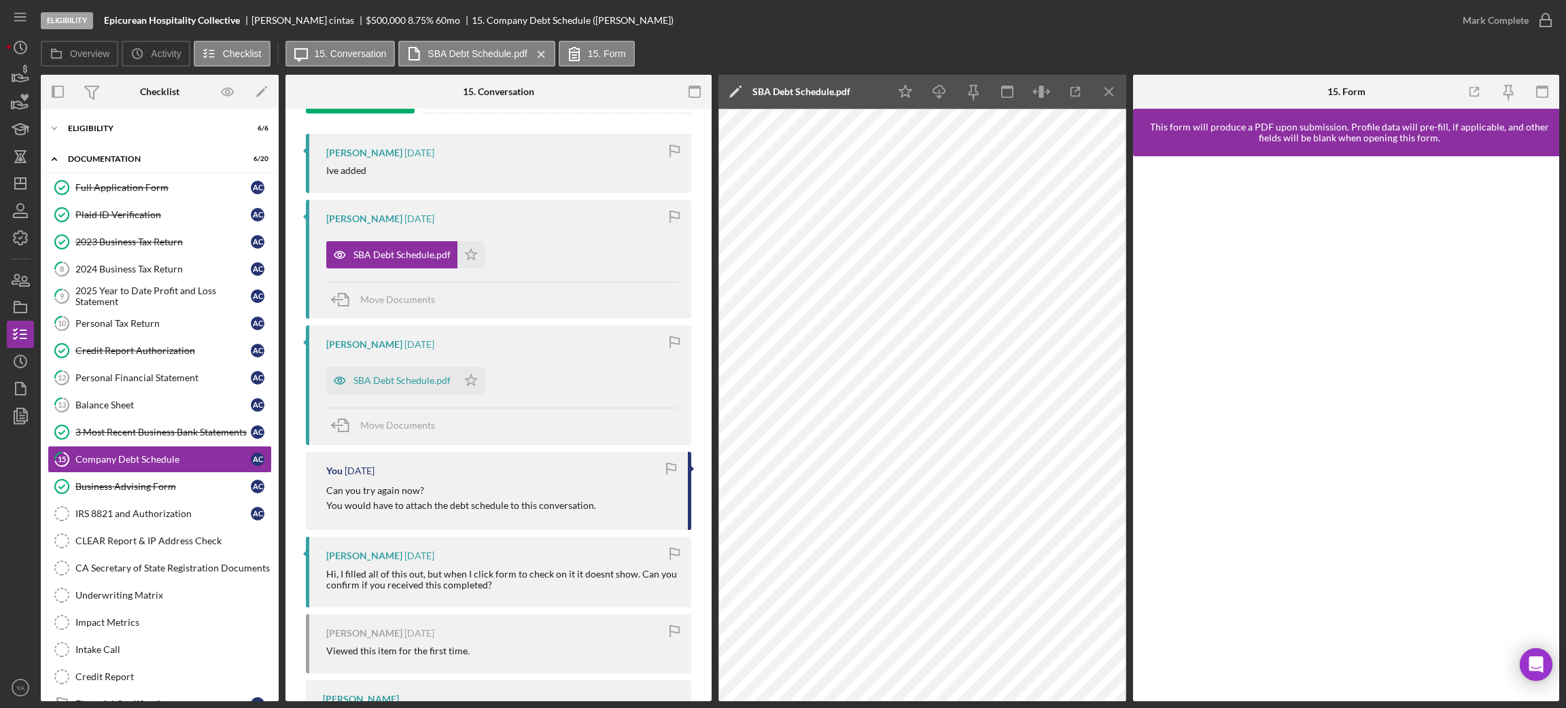
scroll to position [305, 0]
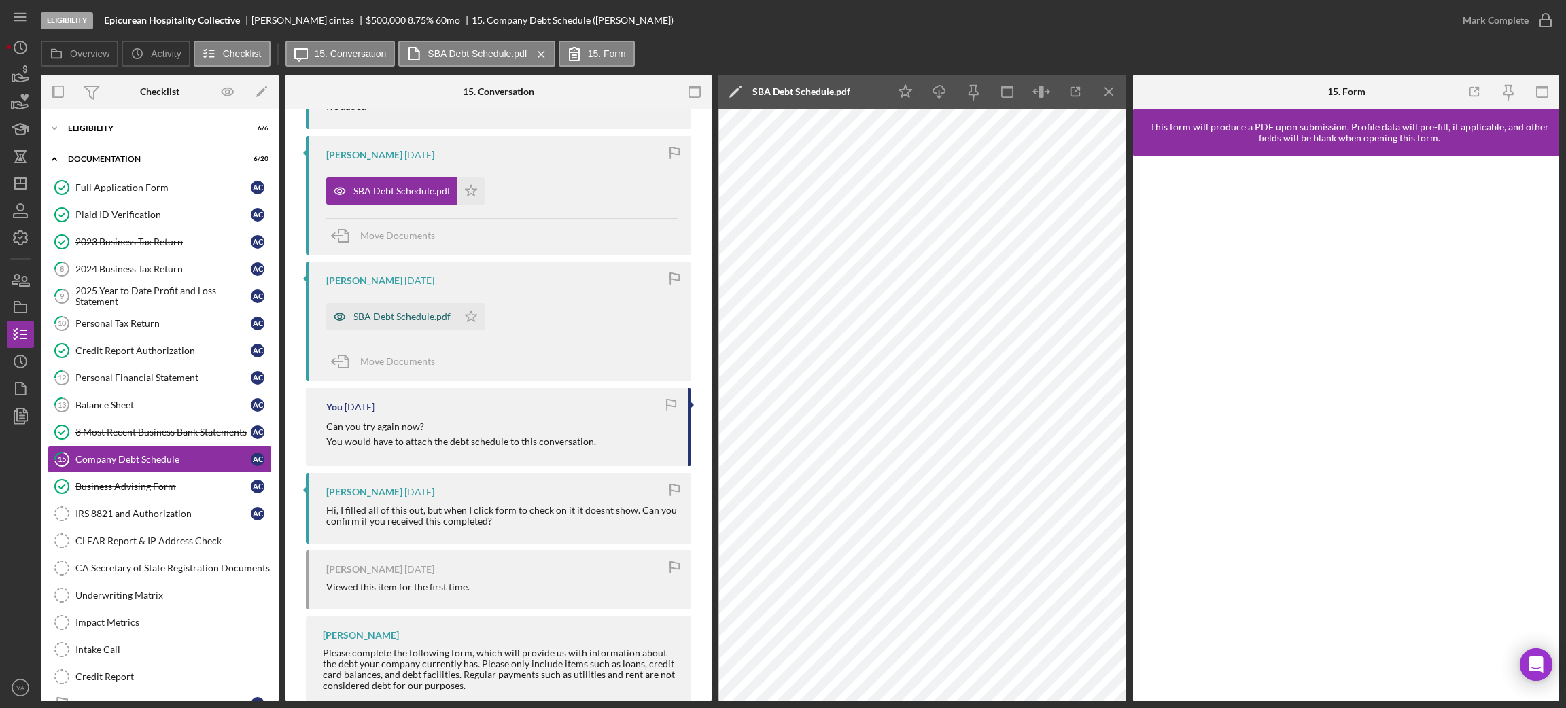
click at [410, 306] on div "SBA Debt Schedule.pdf" at bounding box center [391, 316] width 131 height 27
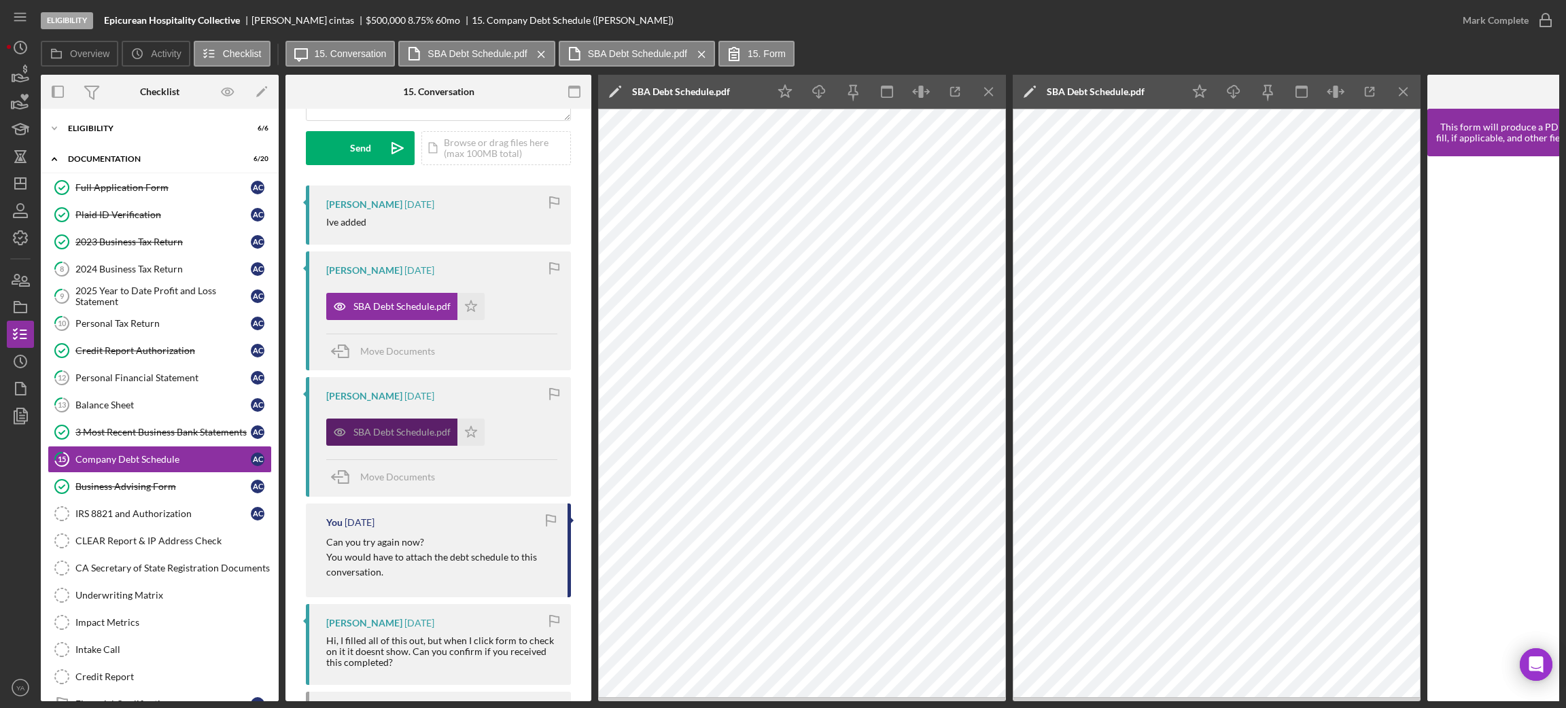
scroll to position [188, 0]
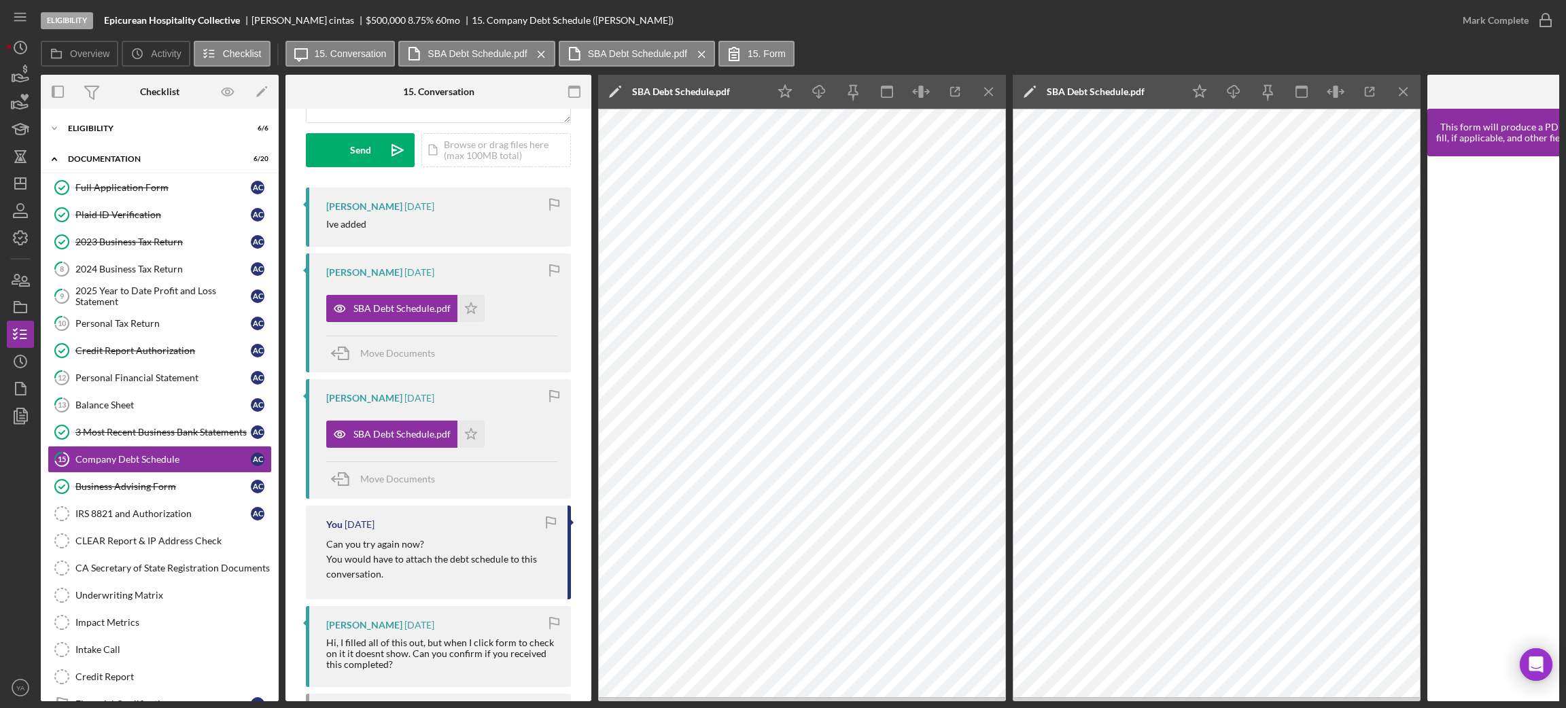
drag, startPoint x: 340, startPoint y: 540, endPoint x: 452, endPoint y: 548, distance: 112.5
click at [452, 548] on p "Can you try again now?" at bounding box center [440, 544] width 228 height 15
click at [434, 553] on div "Can you try again now? You would have to attach the debt schedule to this conve…" at bounding box center [440, 560] width 228 height 46
click at [404, 561] on p "You would have to attach the debt schedule to this conversation." at bounding box center [440, 567] width 228 height 31
